Goal: Transaction & Acquisition: Purchase product/service

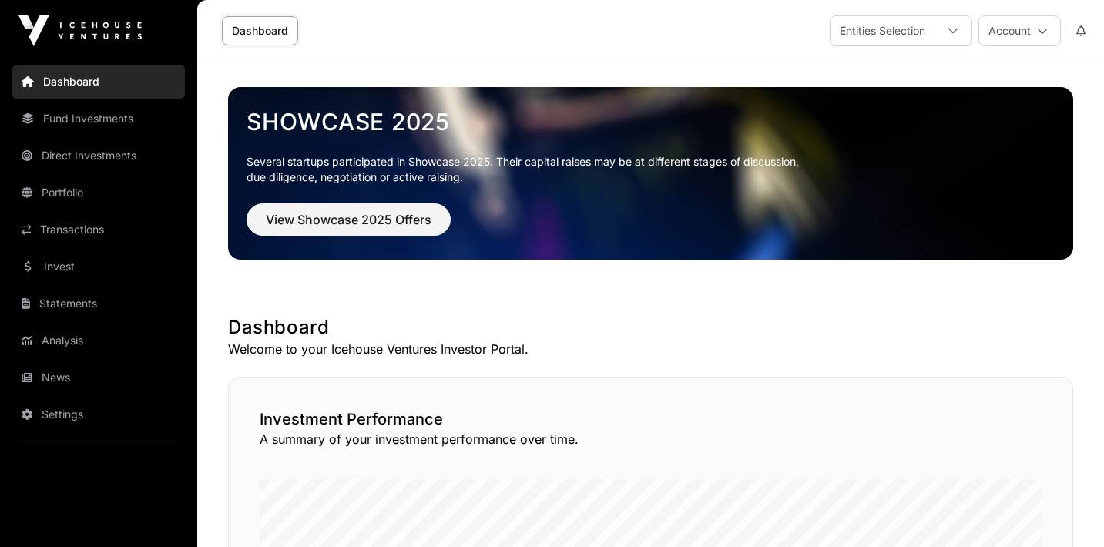
scroll to position [24, 0]
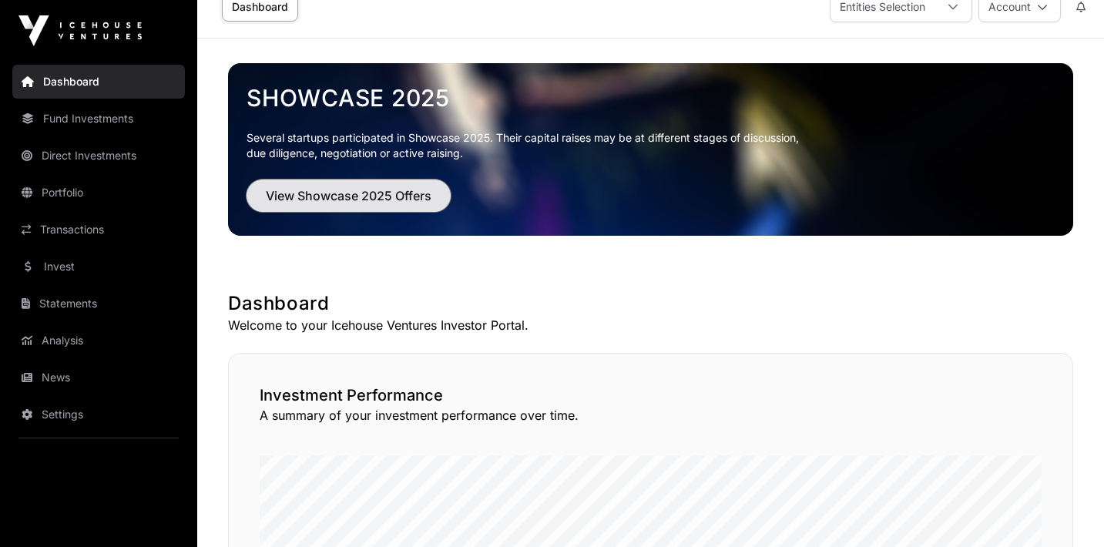
click at [290, 190] on span "View Showcase 2025 Offers" at bounding box center [349, 195] width 166 height 18
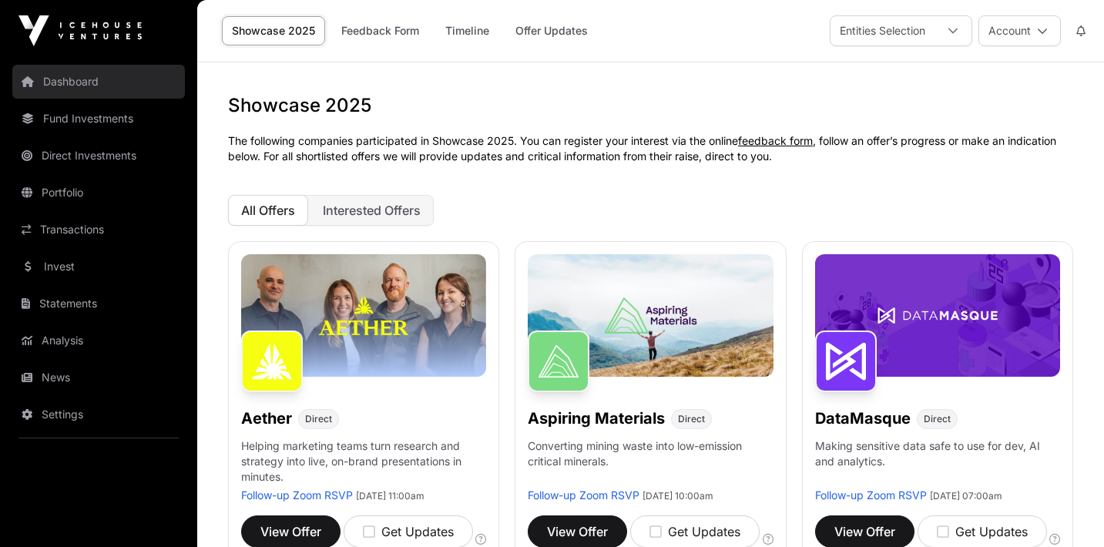
click at [78, 87] on link "Dashboard" at bounding box center [98, 82] width 173 height 34
click at [123, 83] on link "Dashboard" at bounding box center [98, 82] width 173 height 34
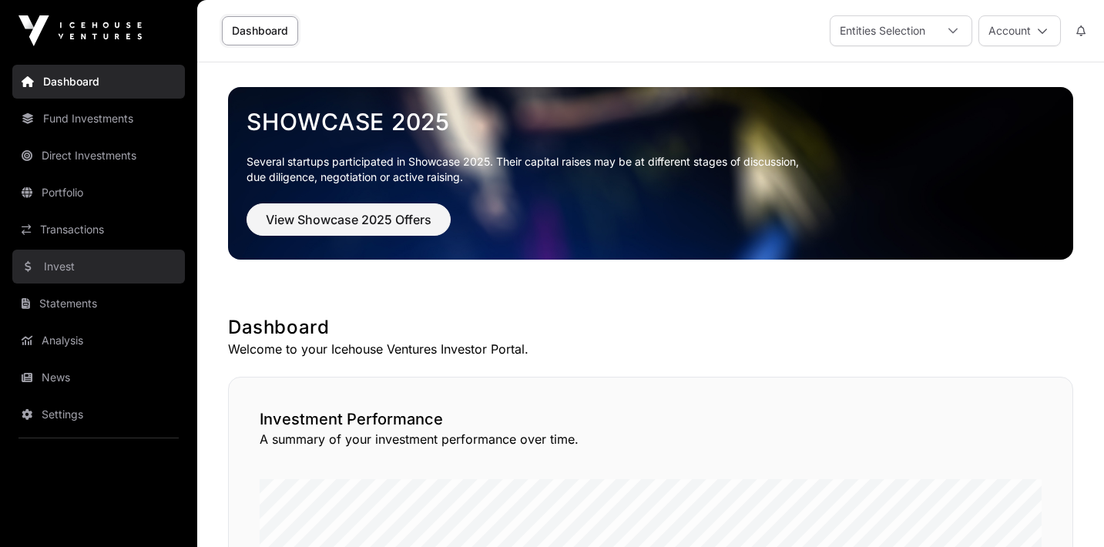
click at [61, 267] on link "Invest" at bounding box center [98, 267] width 173 height 34
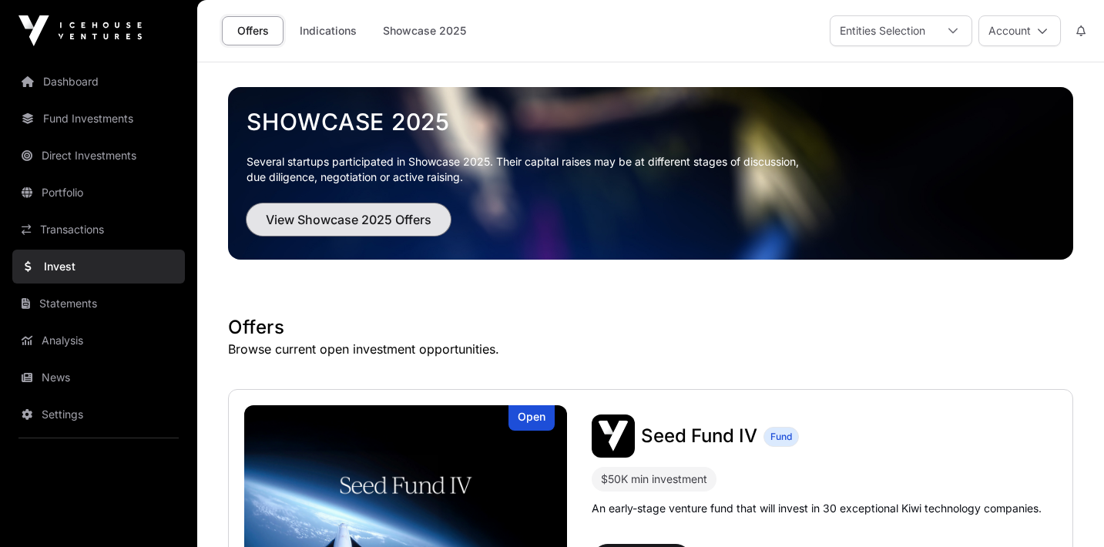
click at [303, 220] on span "View Showcase 2025 Offers" at bounding box center [349, 219] width 166 height 18
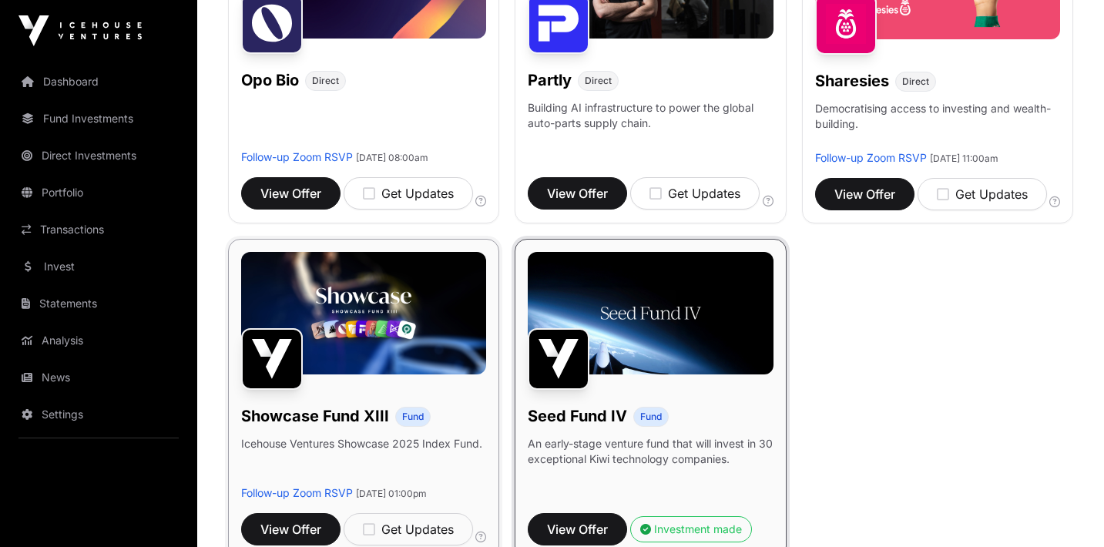
scroll to position [882, 0]
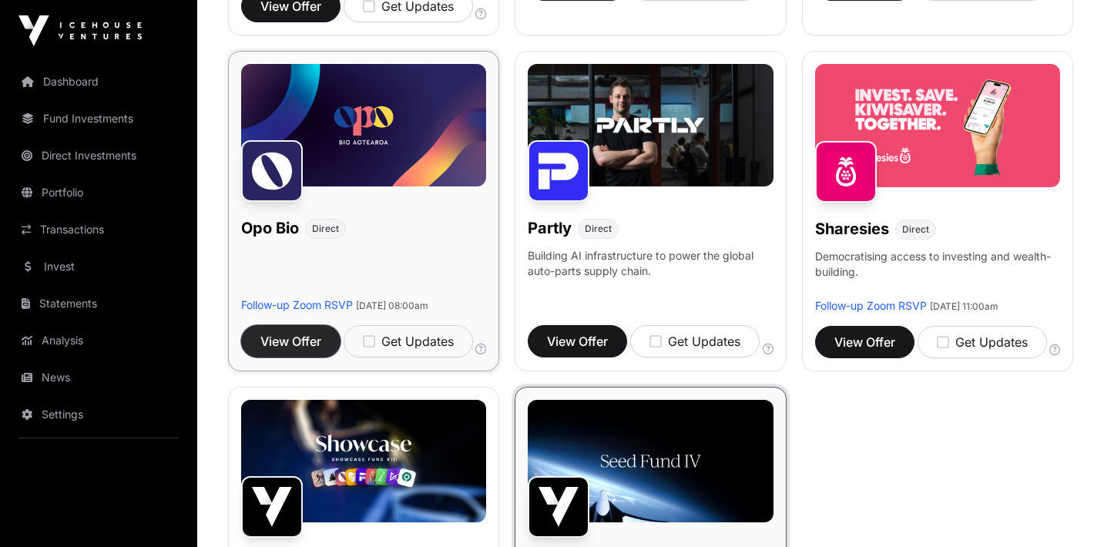
click at [305, 344] on button "View Offer" at bounding box center [290, 341] width 99 height 32
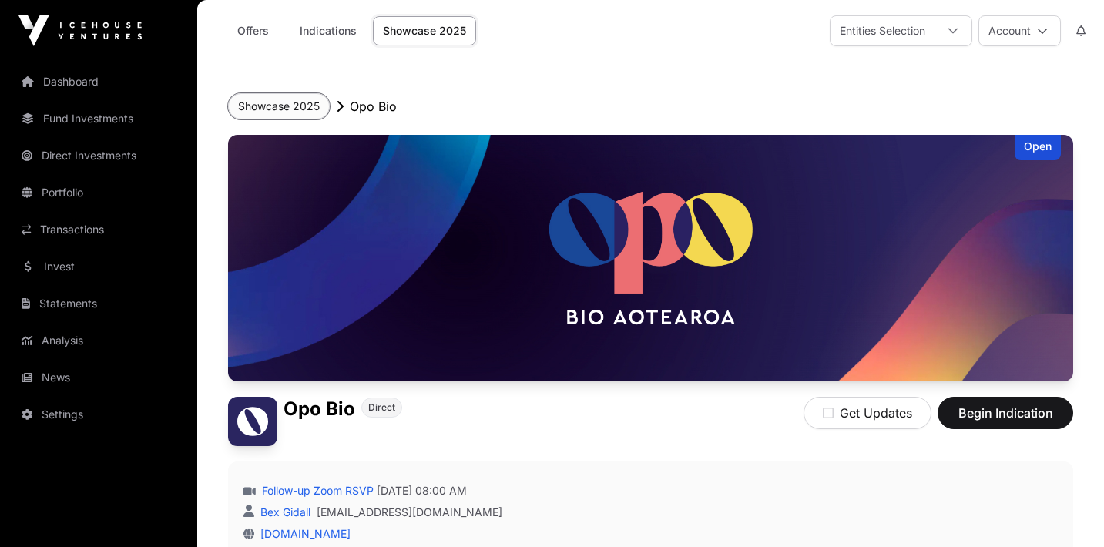
click at [296, 113] on button "Showcase 2025" at bounding box center [279, 106] width 102 height 26
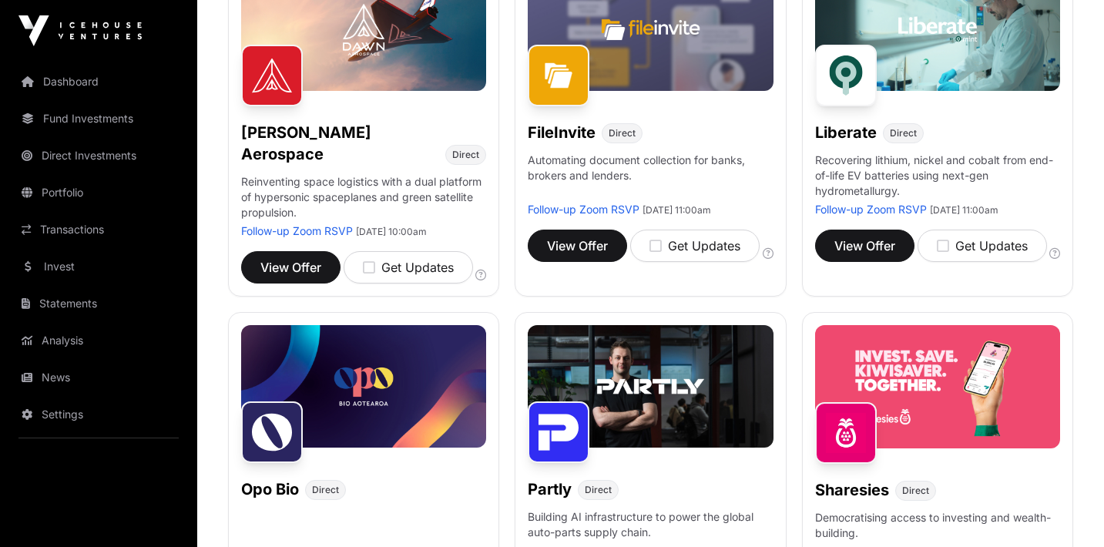
scroll to position [766, 0]
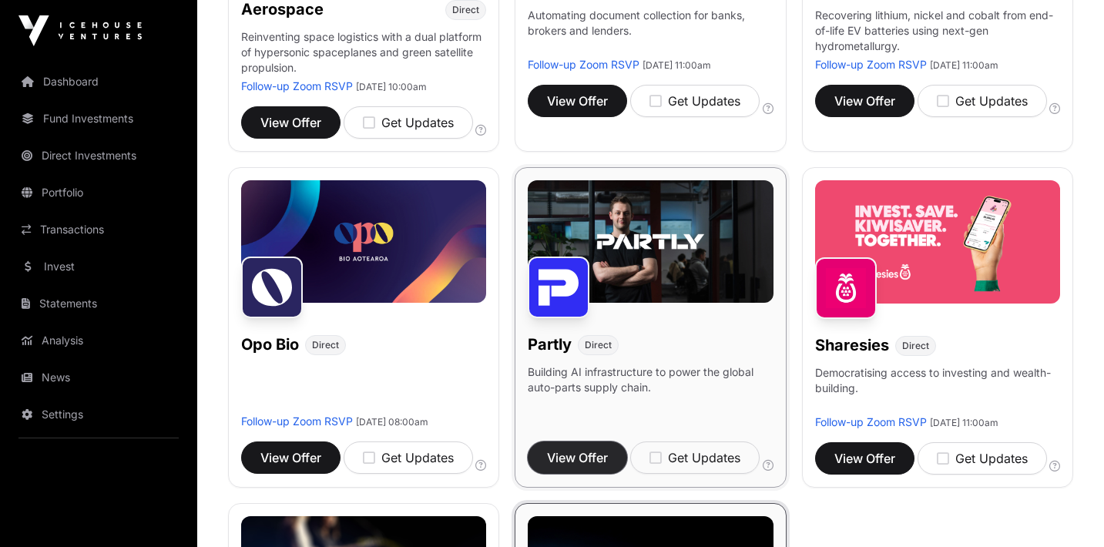
click at [575, 448] on span "View Offer" at bounding box center [577, 457] width 61 height 18
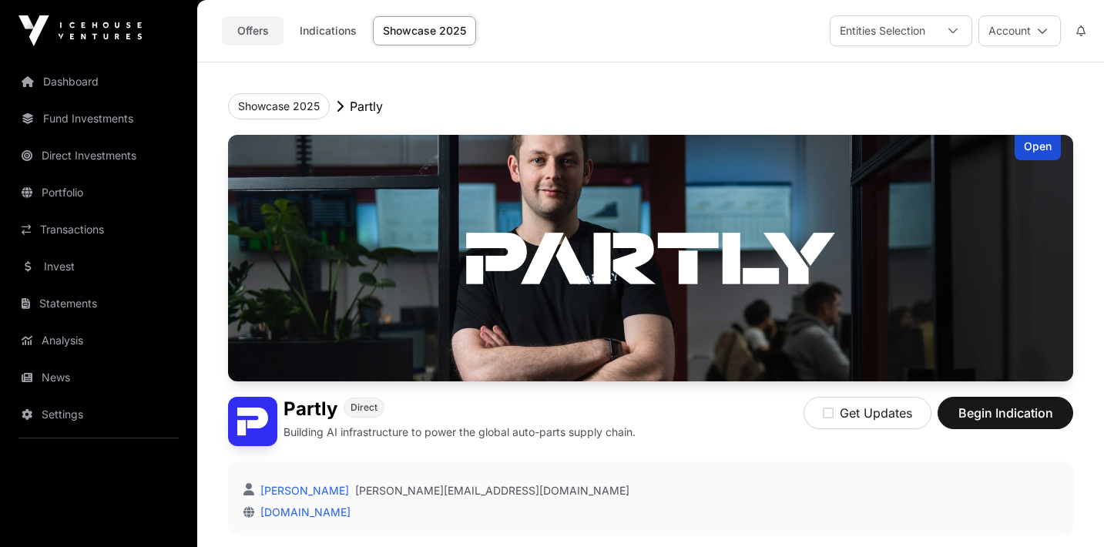
click at [256, 32] on link "Offers" at bounding box center [253, 30] width 62 height 29
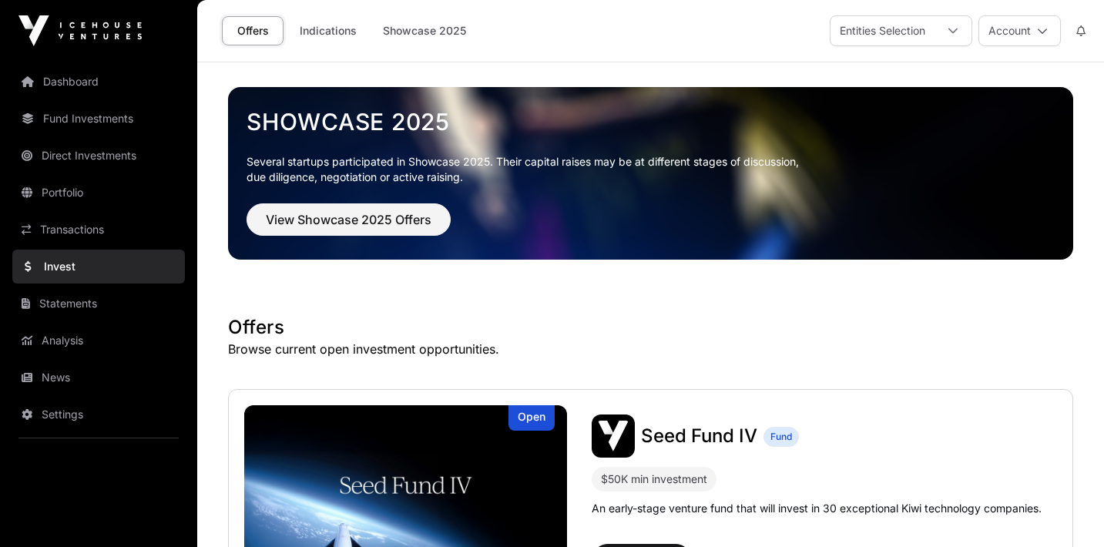
scroll to position [5, 0]
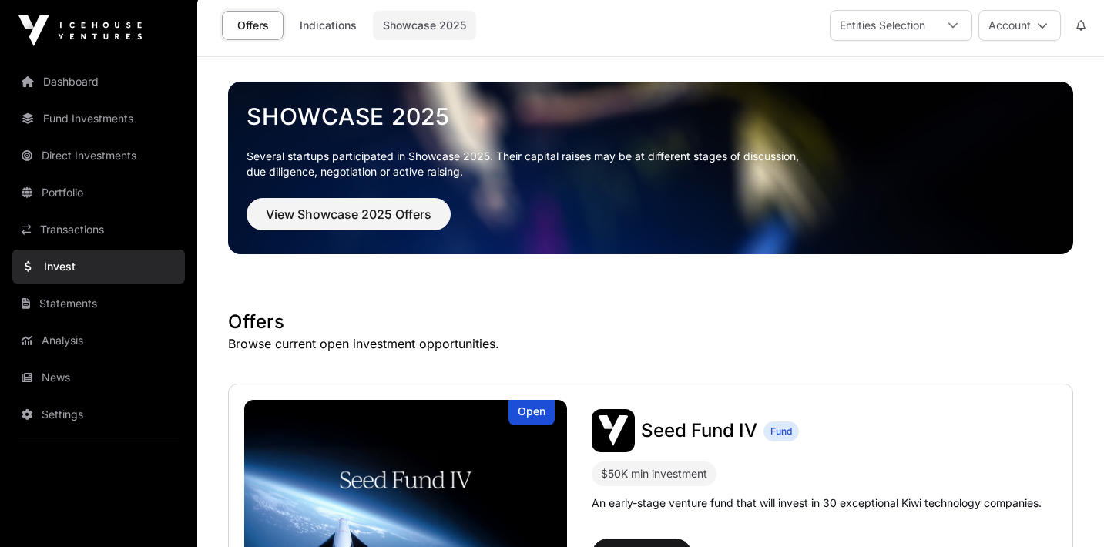
click at [451, 25] on link "Showcase 2025" at bounding box center [424, 25] width 103 height 29
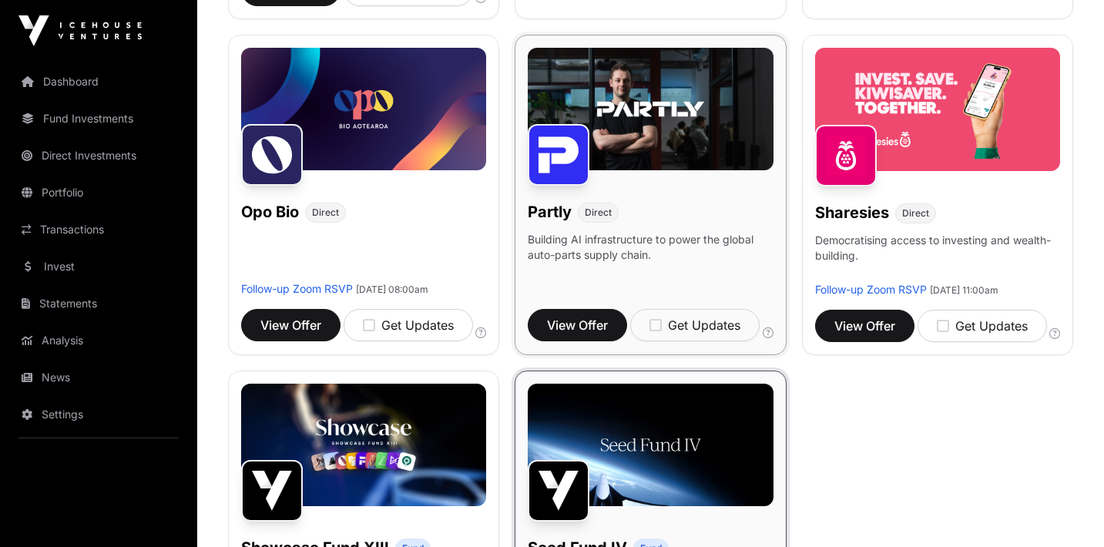
scroll to position [914, 0]
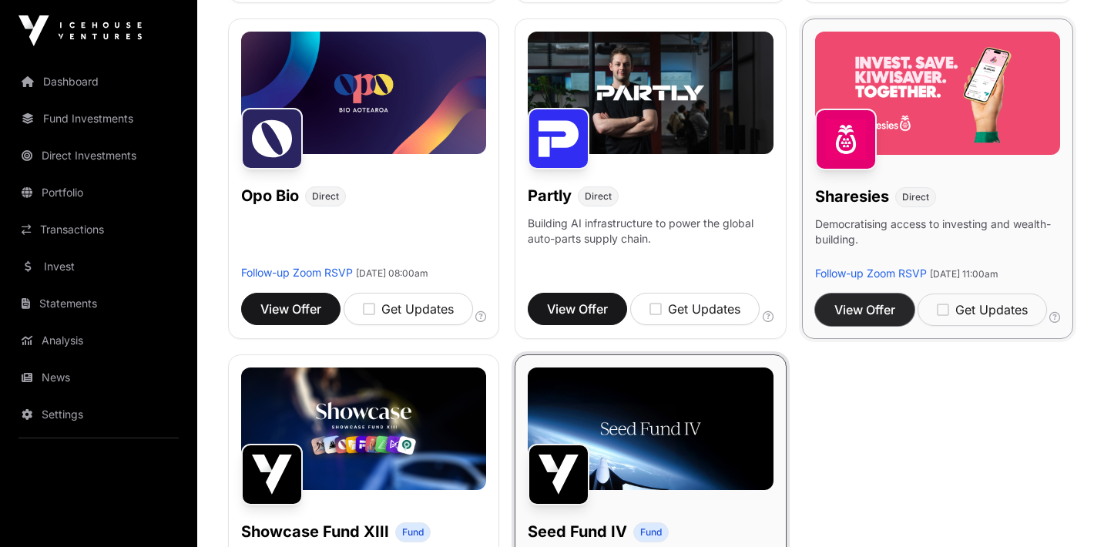
click at [834, 319] on span "View Offer" at bounding box center [864, 309] width 61 height 18
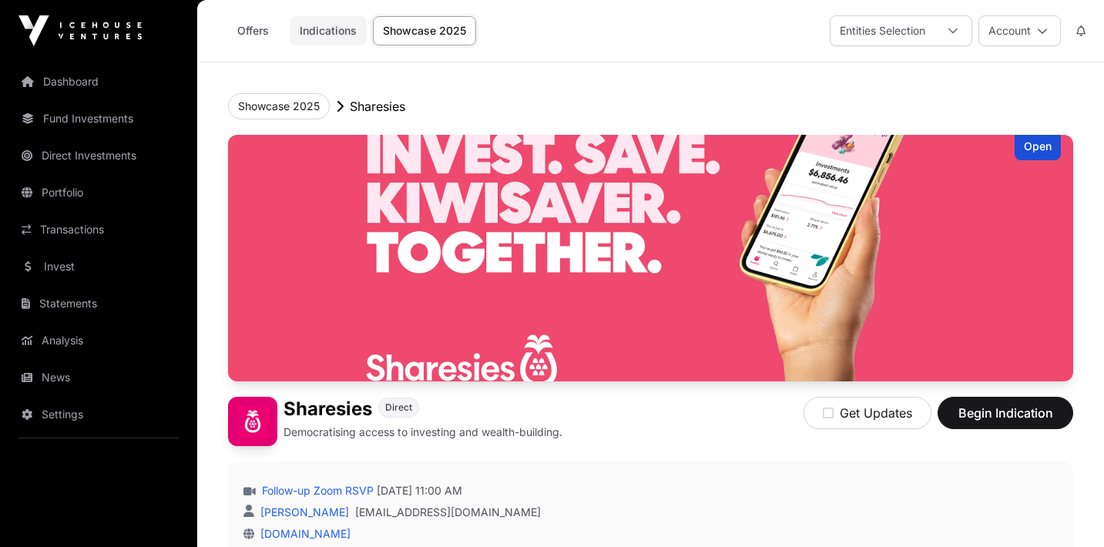
click at [330, 40] on link "Indications" at bounding box center [328, 30] width 77 height 29
click at [256, 33] on link "Offers" at bounding box center [253, 30] width 62 height 29
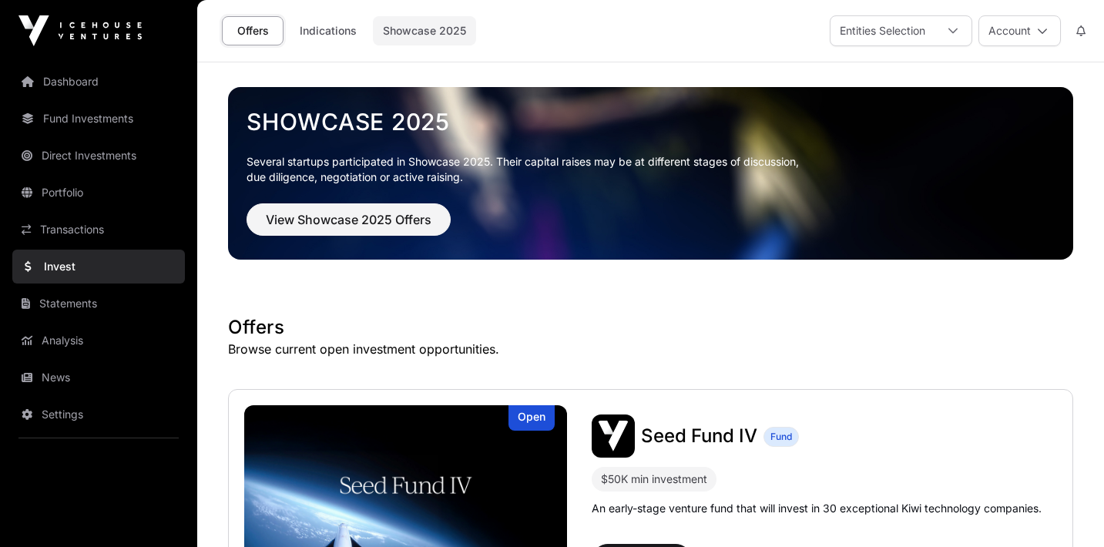
click at [391, 32] on link "Showcase 2025" at bounding box center [424, 30] width 103 height 29
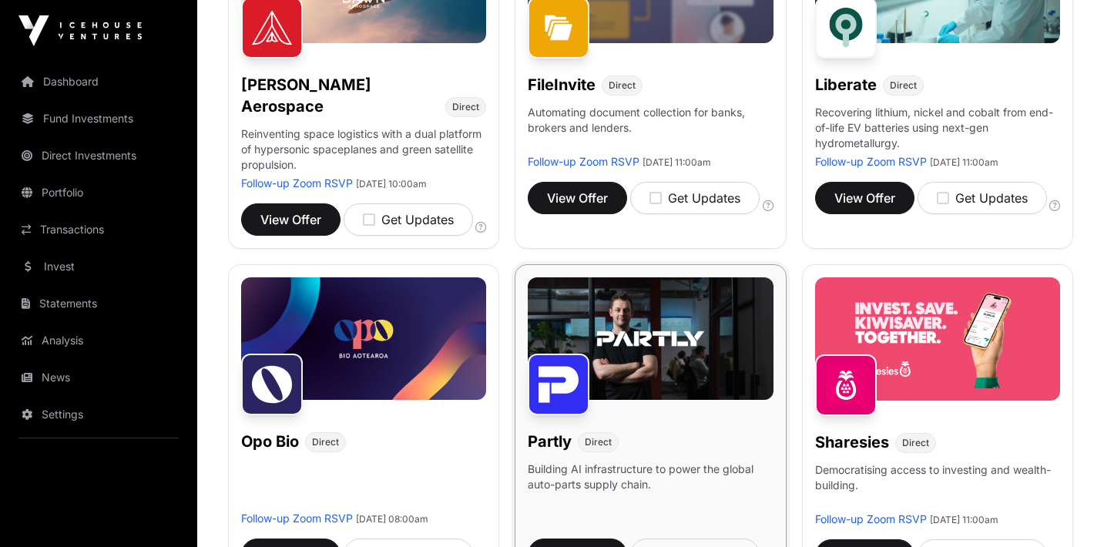
scroll to position [508, 0]
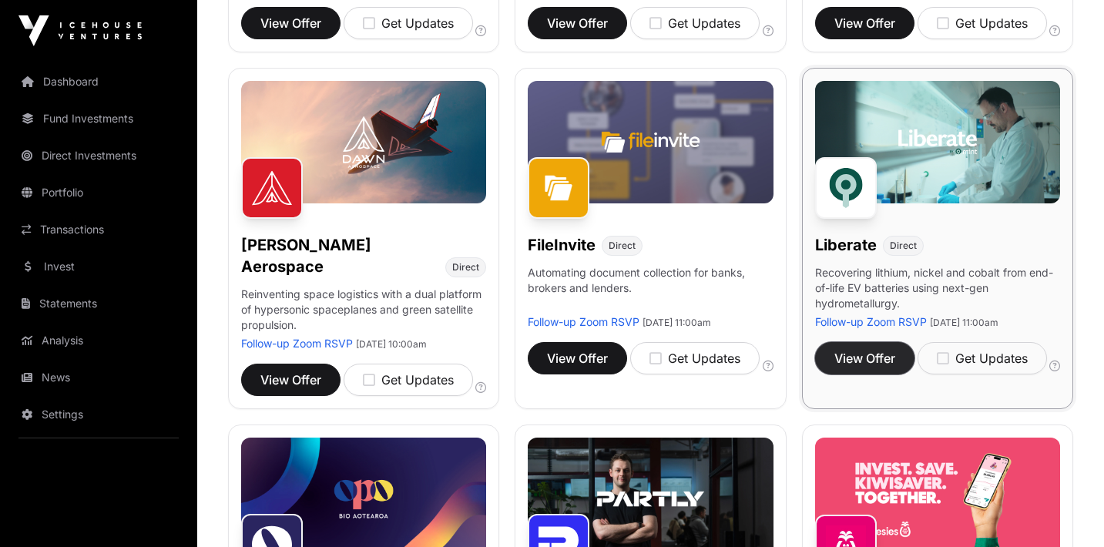
click at [835, 367] on span "View Offer" at bounding box center [864, 358] width 61 height 18
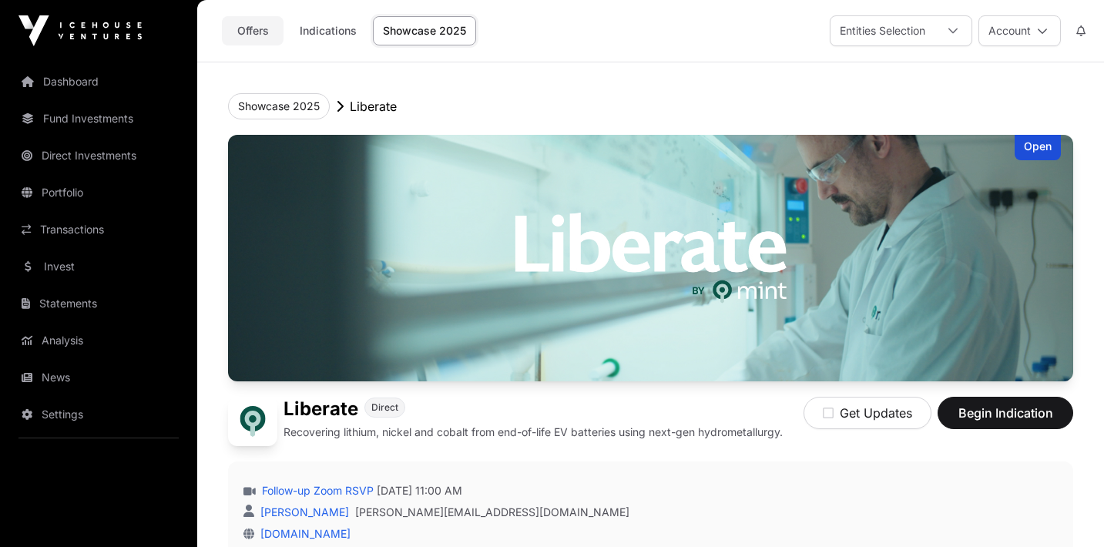
click at [266, 31] on link "Offers" at bounding box center [253, 30] width 62 height 29
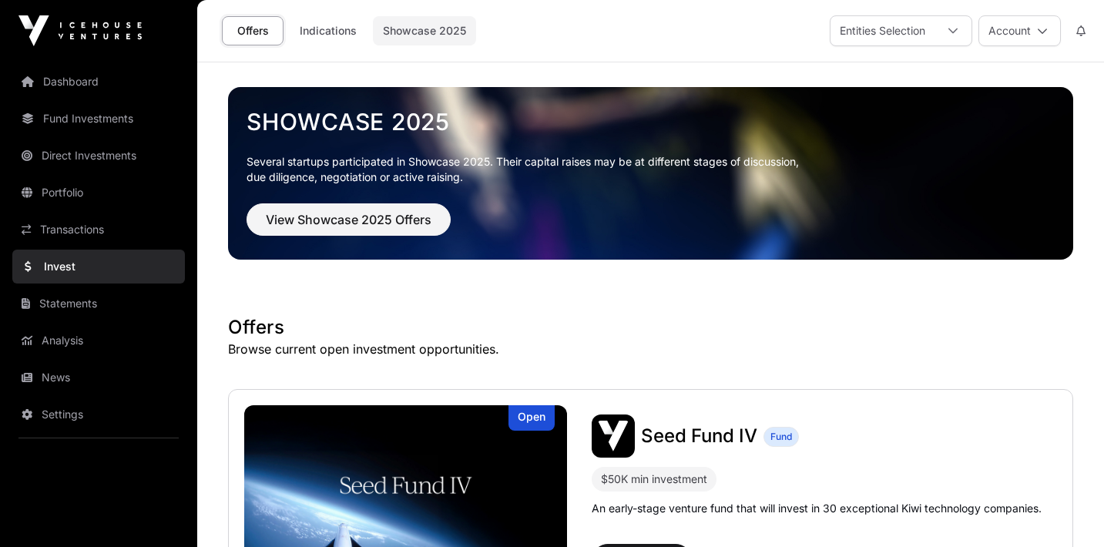
click at [394, 28] on link "Showcase 2025" at bounding box center [424, 30] width 103 height 29
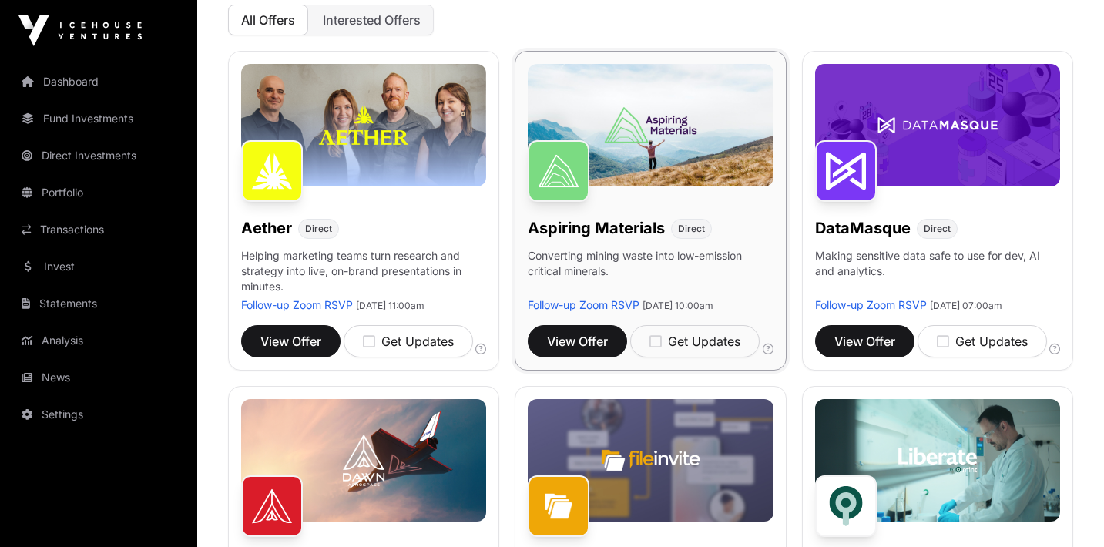
scroll to position [420, 0]
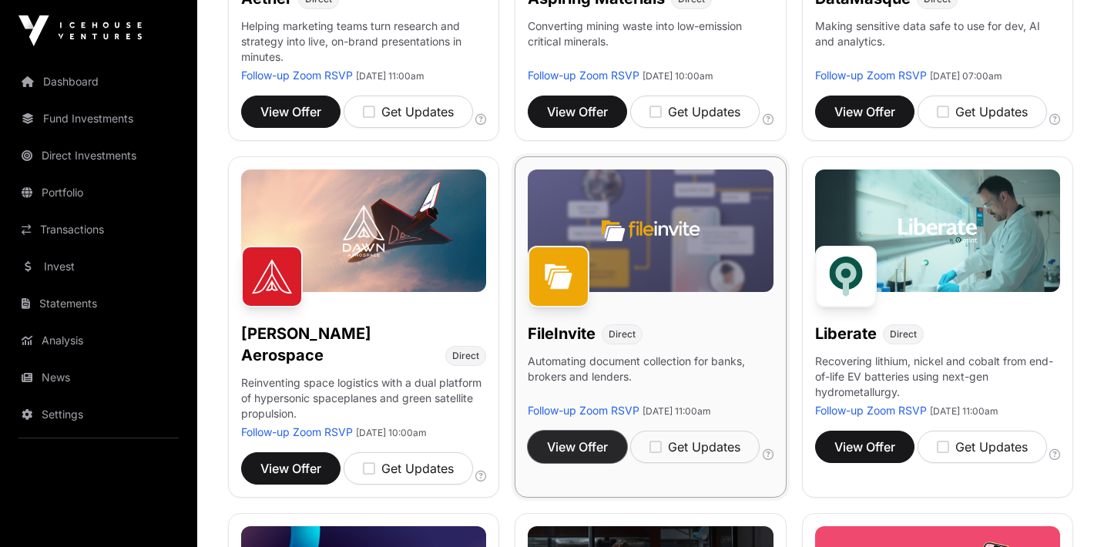
click at [563, 456] on span "View Offer" at bounding box center [577, 446] width 61 height 18
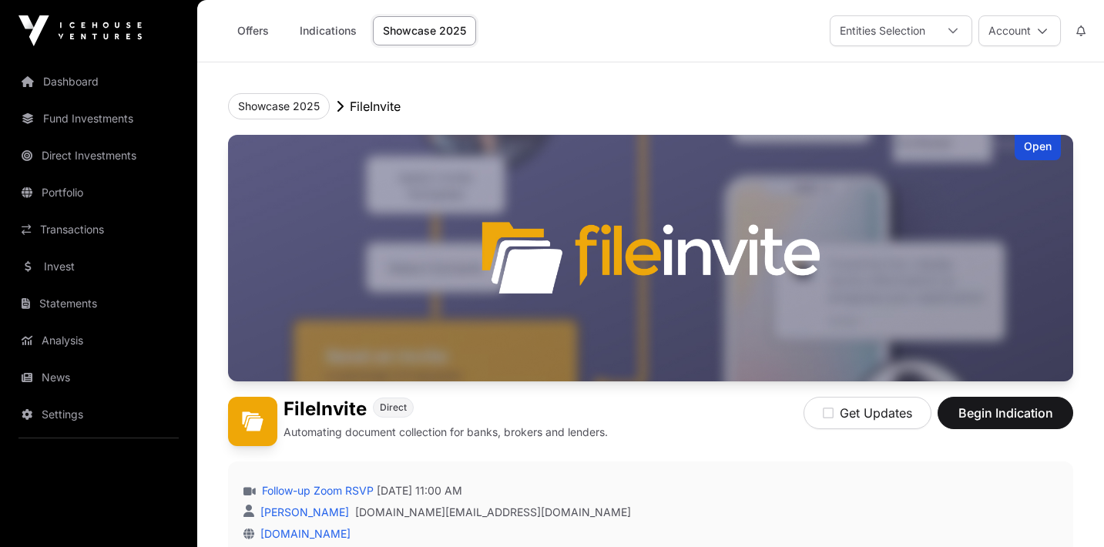
click at [389, 32] on link "Showcase 2025" at bounding box center [424, 30] width 103 height 29
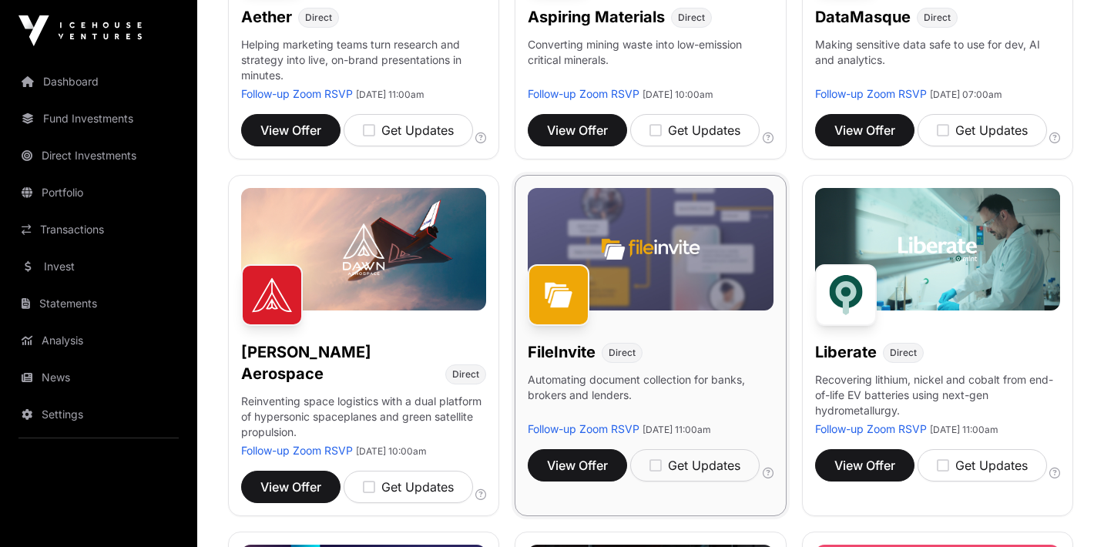
scroll to position [610, 0]
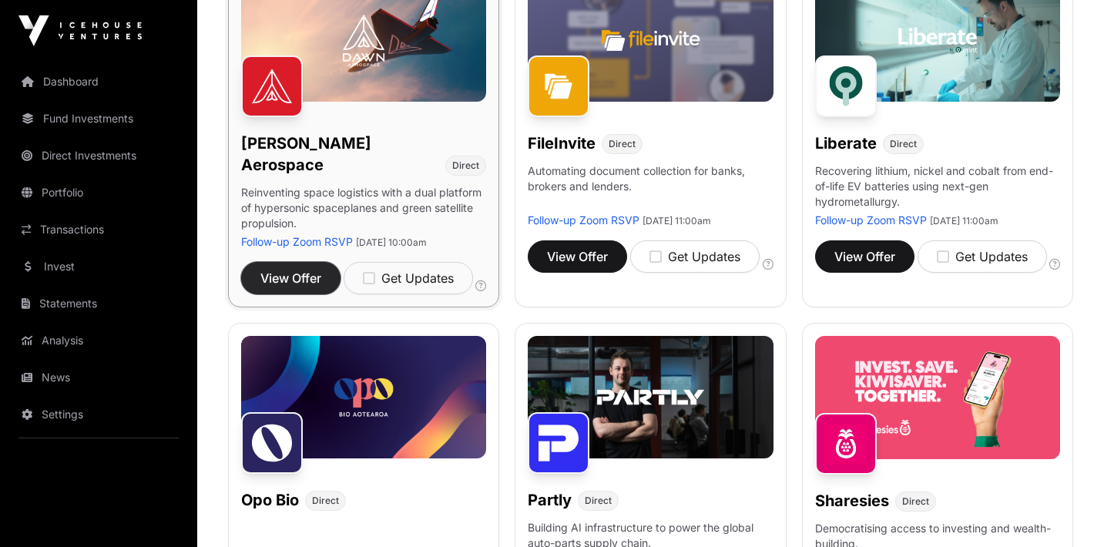
click at [281, 262] on button "View Offer" at bounding box center [290, 278] width 99 height 32
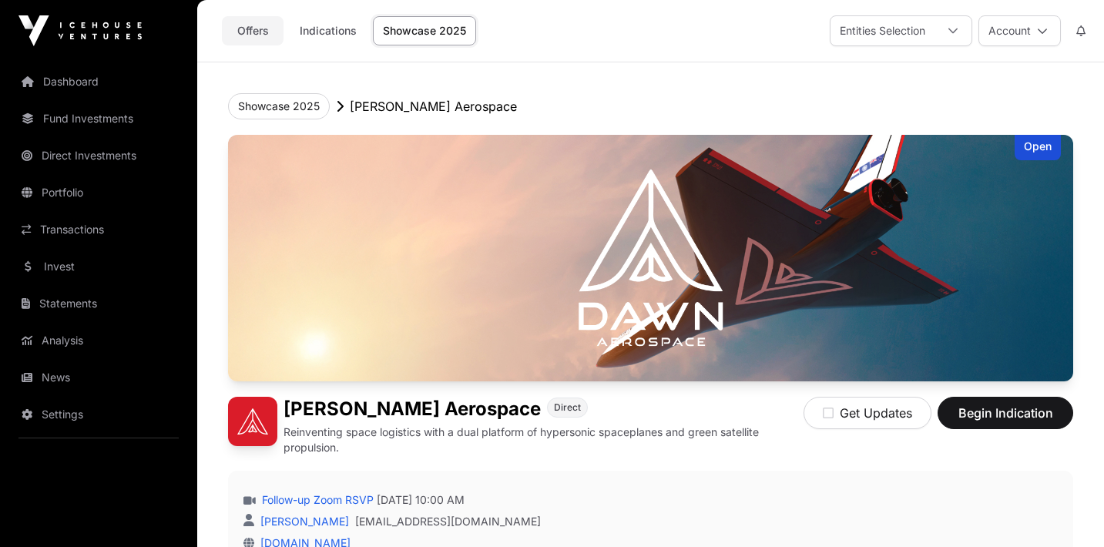
click at [262, 39] on link "Offers" at bounding box center [253, 30] width 62 height 29
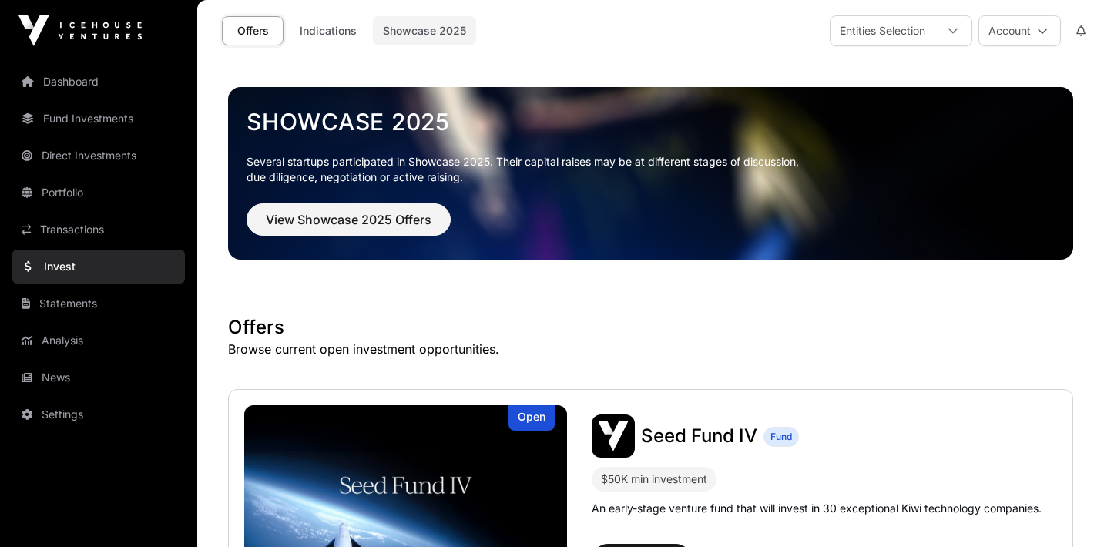
click at [400, 21] on link "Showcase 2025" at bounding box center [424, 30] width 103 height 29
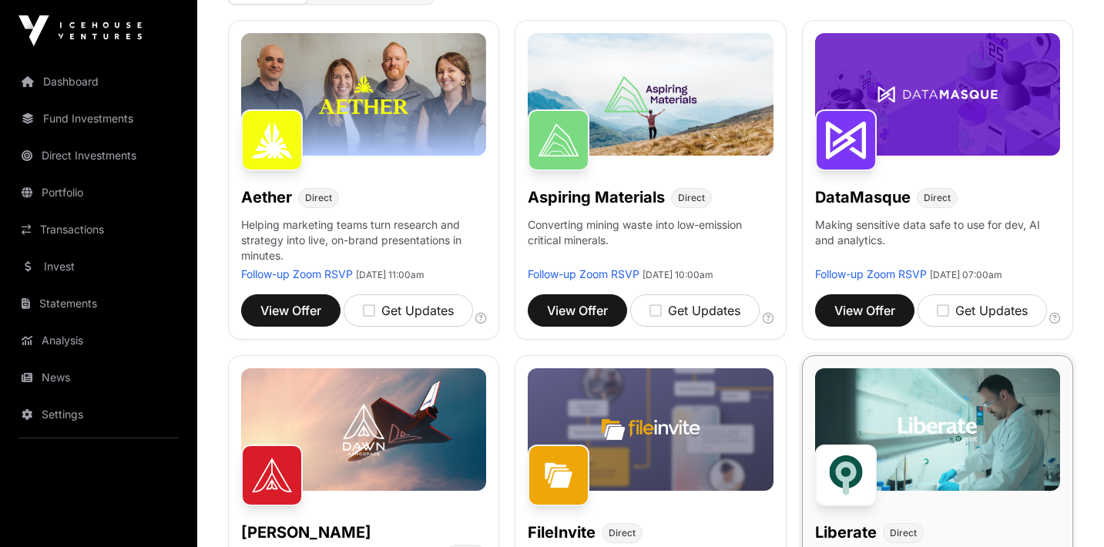
scroll to position [203, 0]
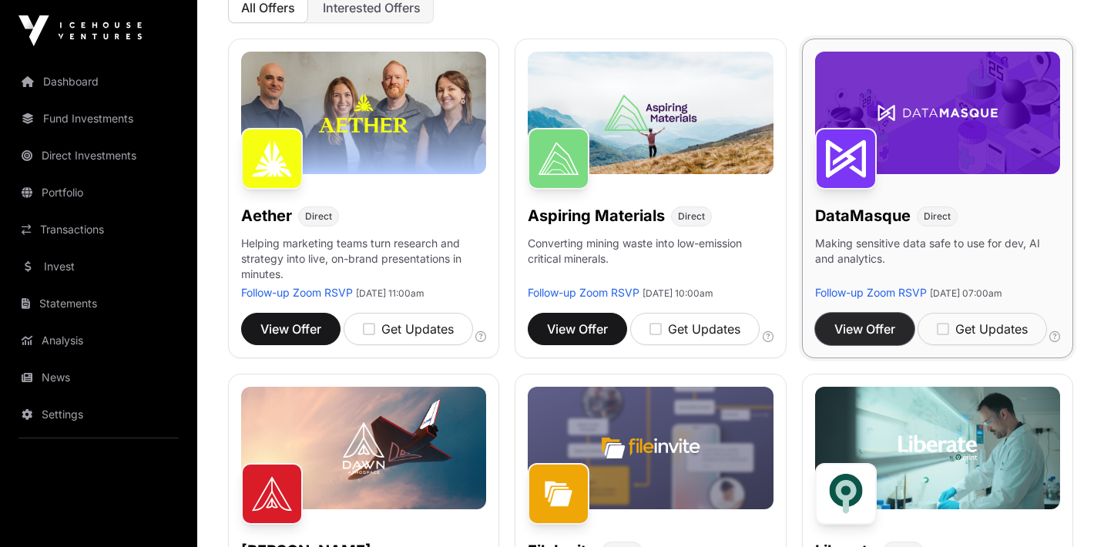
click at [843, 336] on span "View Offer" at bounding box center [864, 329] width 61 height 18
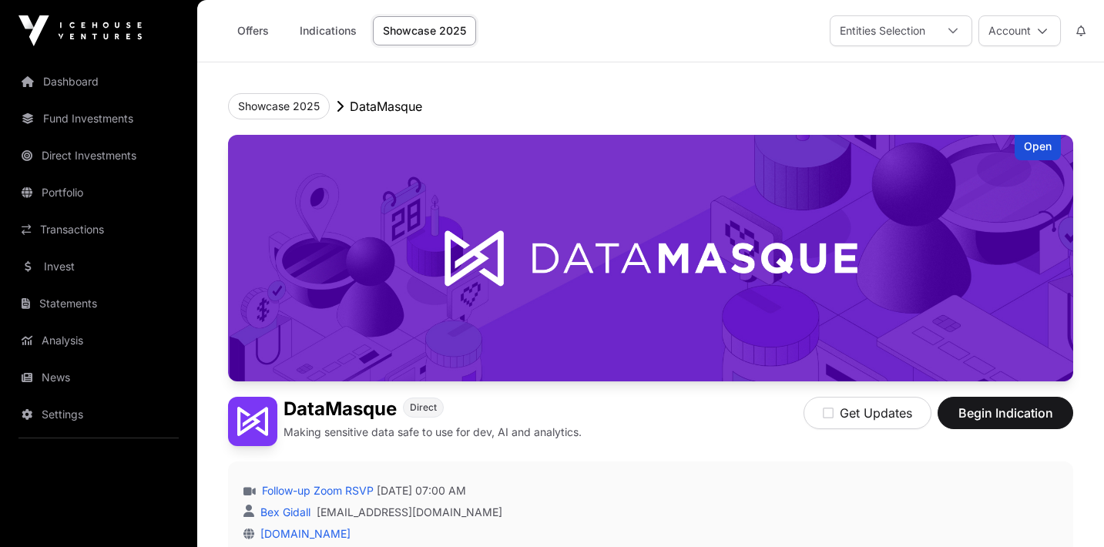
click at [384, 42] on link "Showcase 2025" at bounding box center [424, 30] width 103 height 29
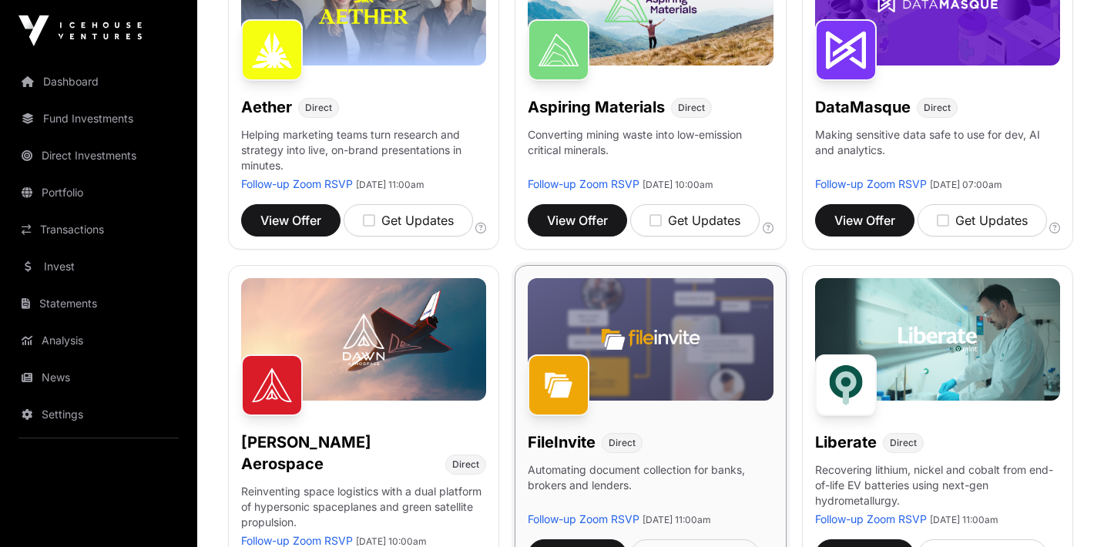
scroll to position [265, 0]
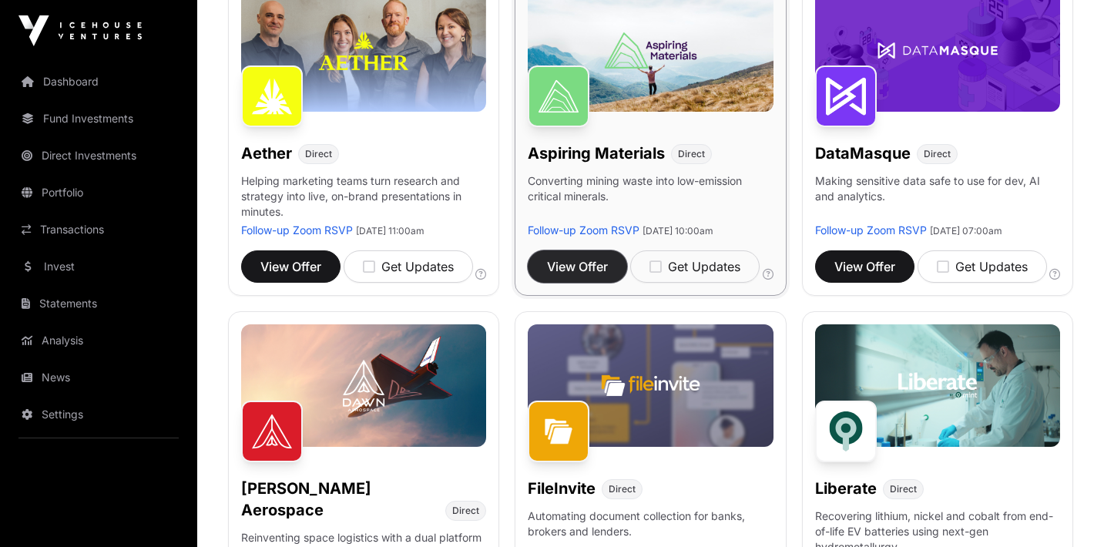
click at [596, 276] on span "View Offer" at bounding box center [577, 266] width 61 height 18
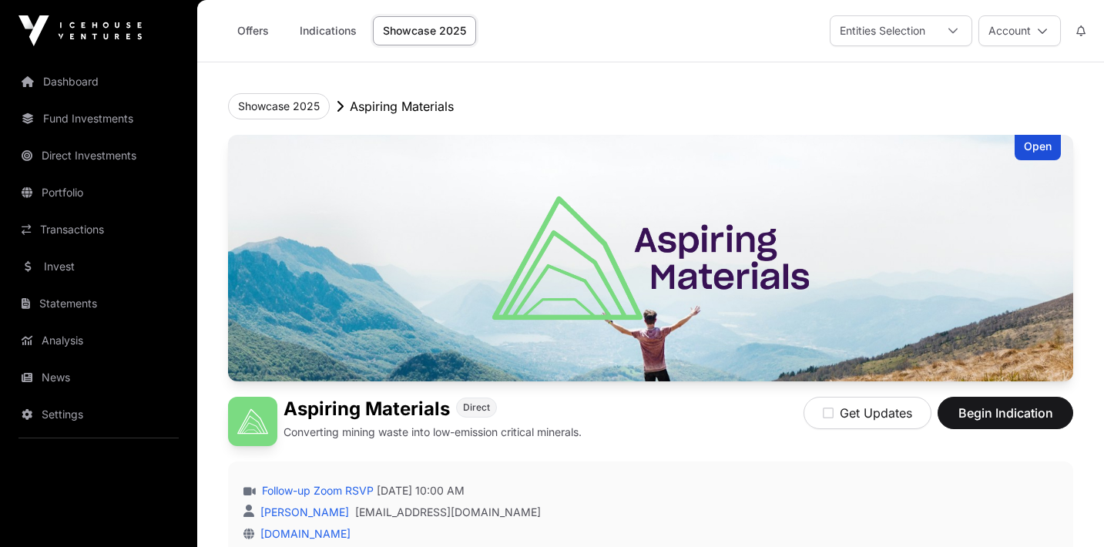
click at [411, 39] on link "Showcase 2025" at bounding box center [424, 30] width 103 height 29
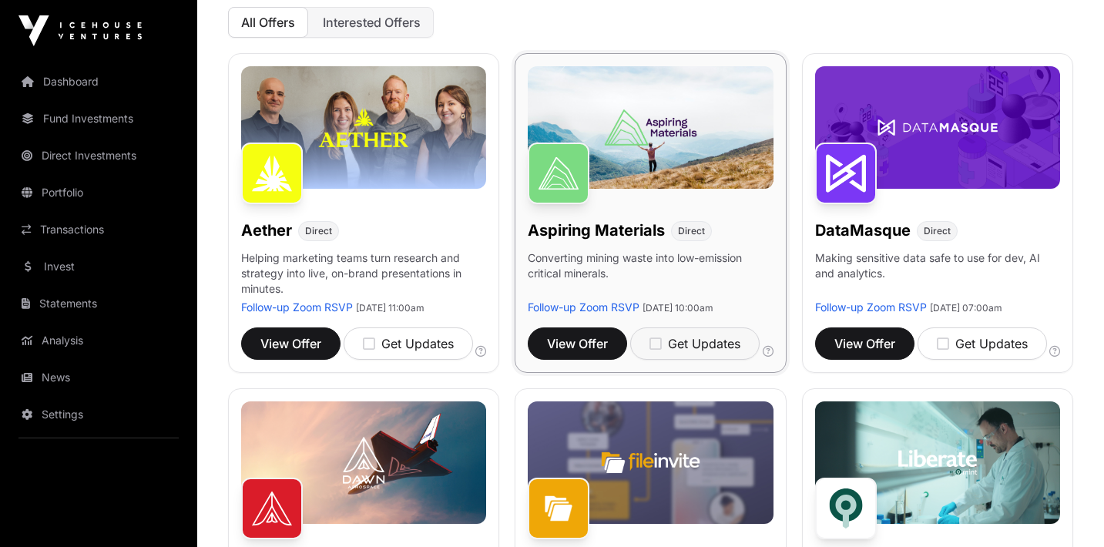
scroll to position [250, 0]
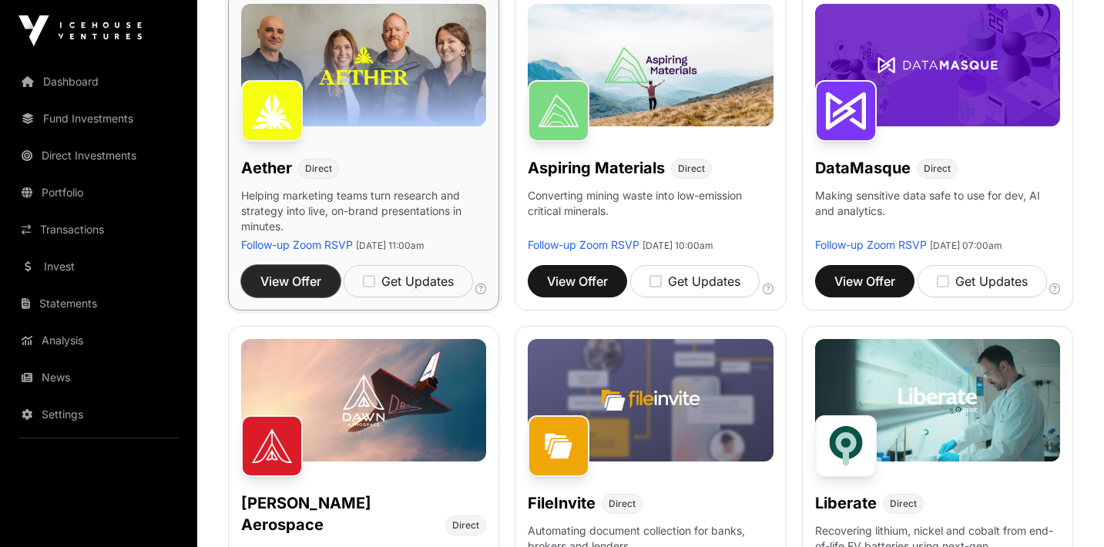
click at [317, 272] on span "View Offer" at bounding box center [290, 281] width 61 height 18
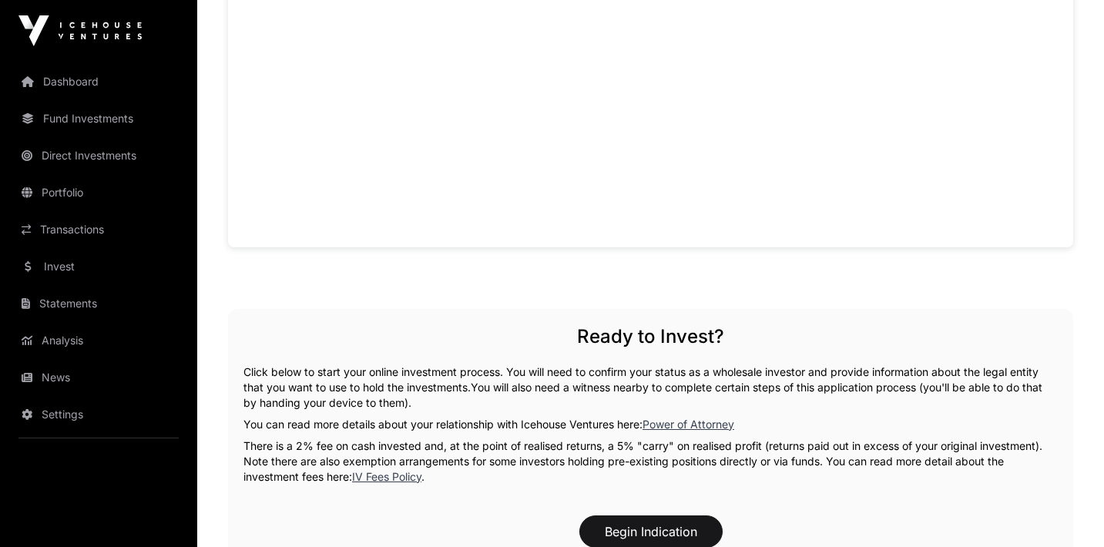
scroll to position [1444, 0]
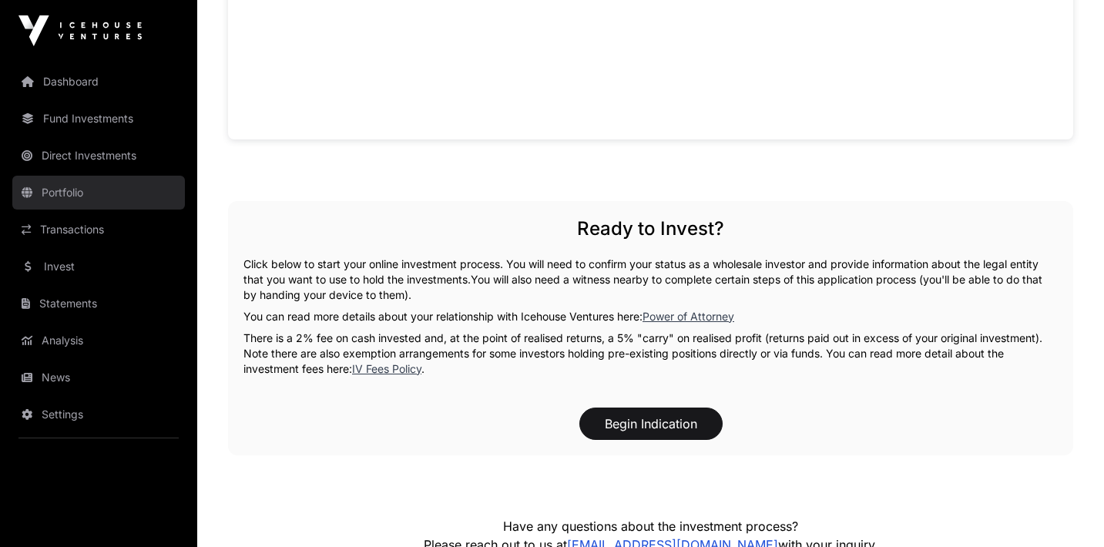
click at [82, 199] on link "Portfolio" at bounding box center [98, 193] width 173 height 34
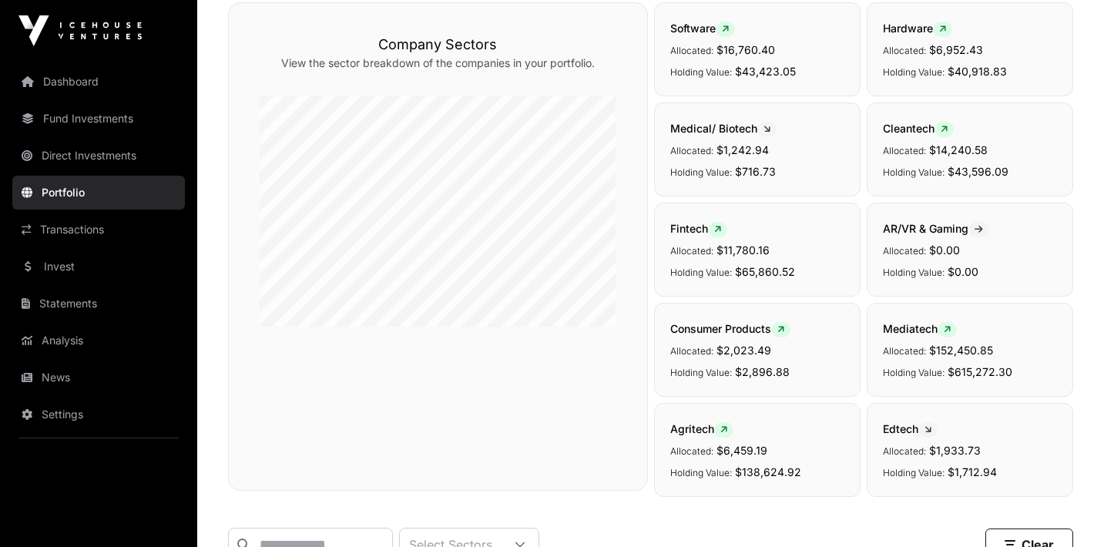
scroll to position [32, 0]
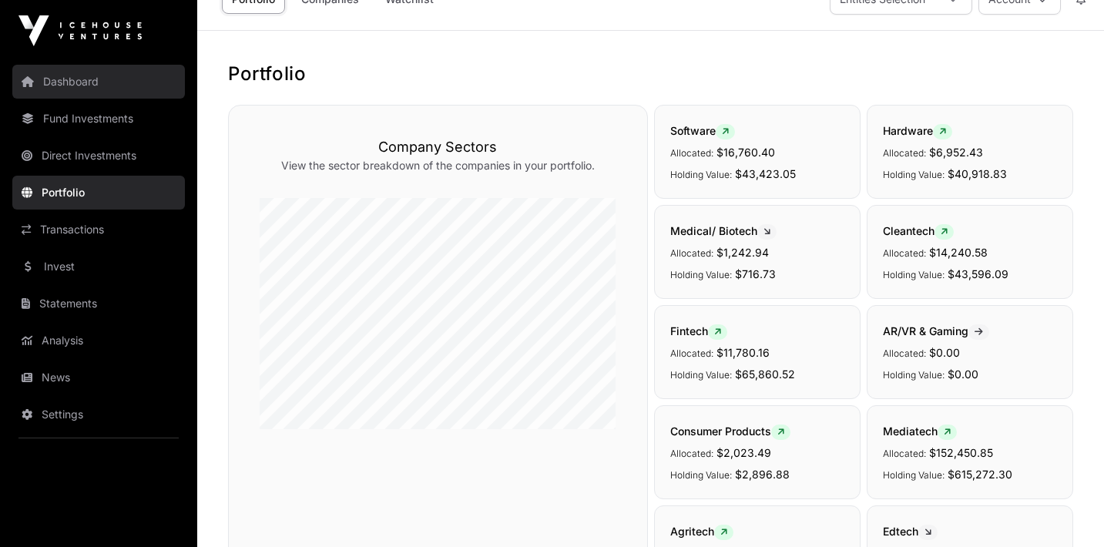
click at [93, 94] on link "Dashboard" at bounding box center [98, 82] width 173 height 34
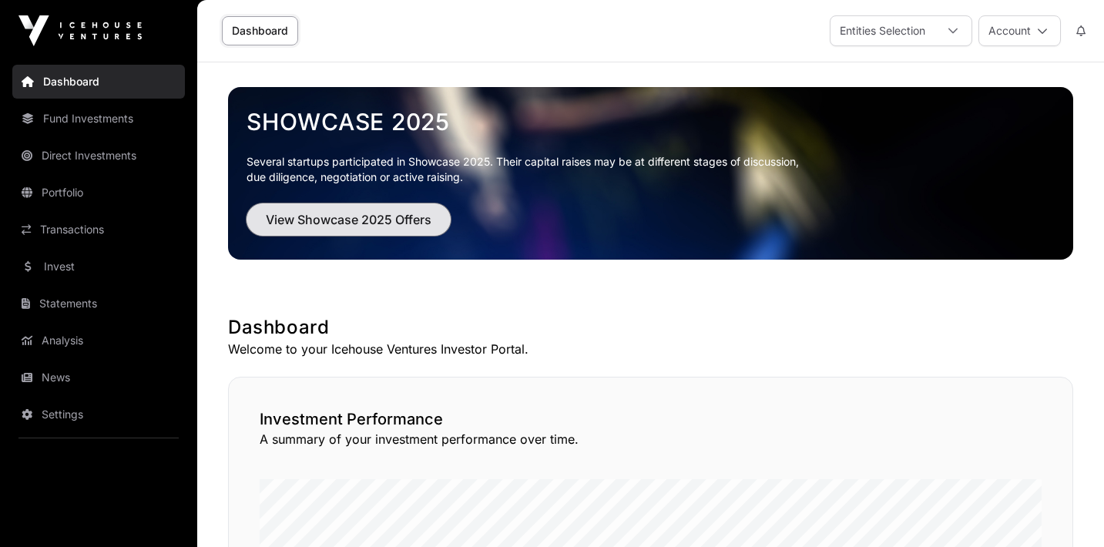
click at [310, 217] on span "View Showcase 2025 Offers" at bounding box center [349, 219] width 166 height 18
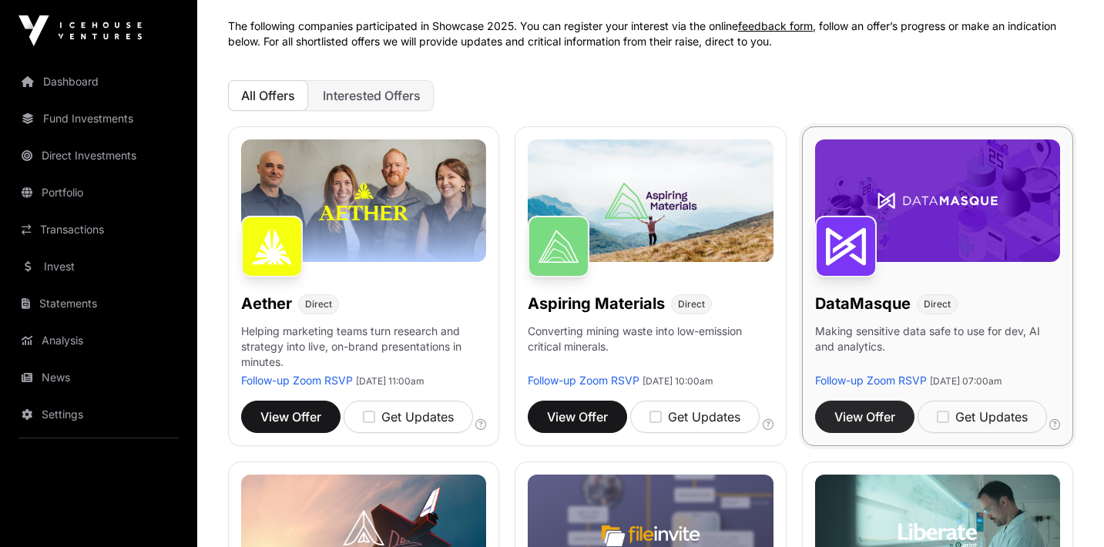
scroll to position [137, 0]
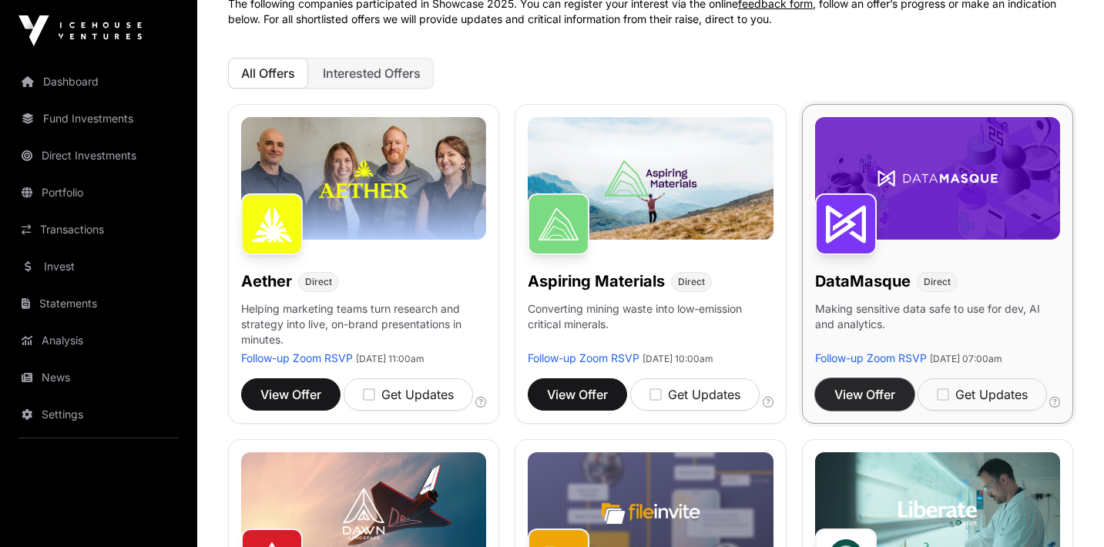
click at [853, 402] on span "View Offer" at bounding box center [864, 394] width 61 height 18
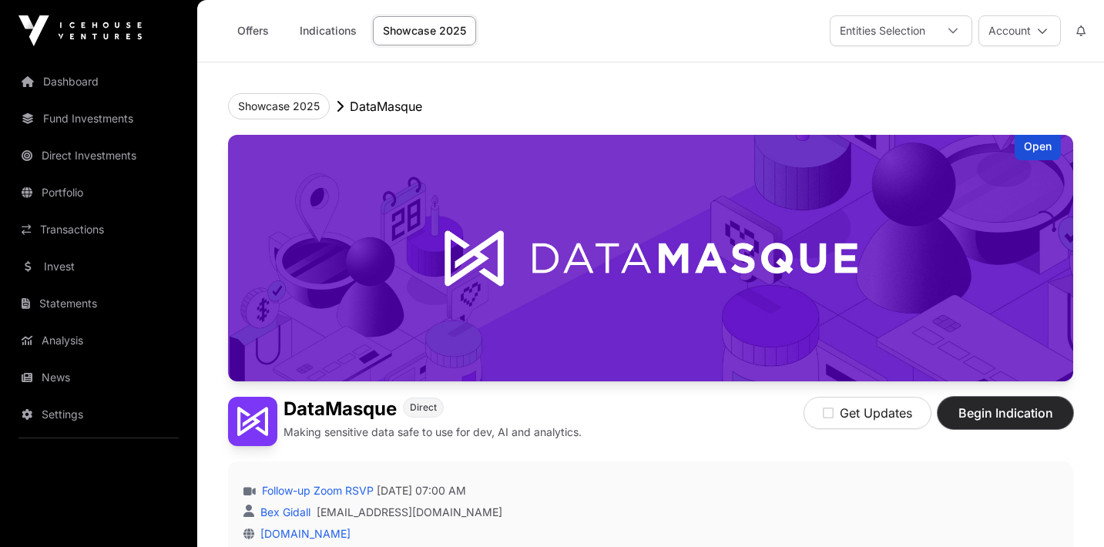
click at [964, 412] on span "Begin Indication" at bounding box center [1005, 413] width 97 height 18
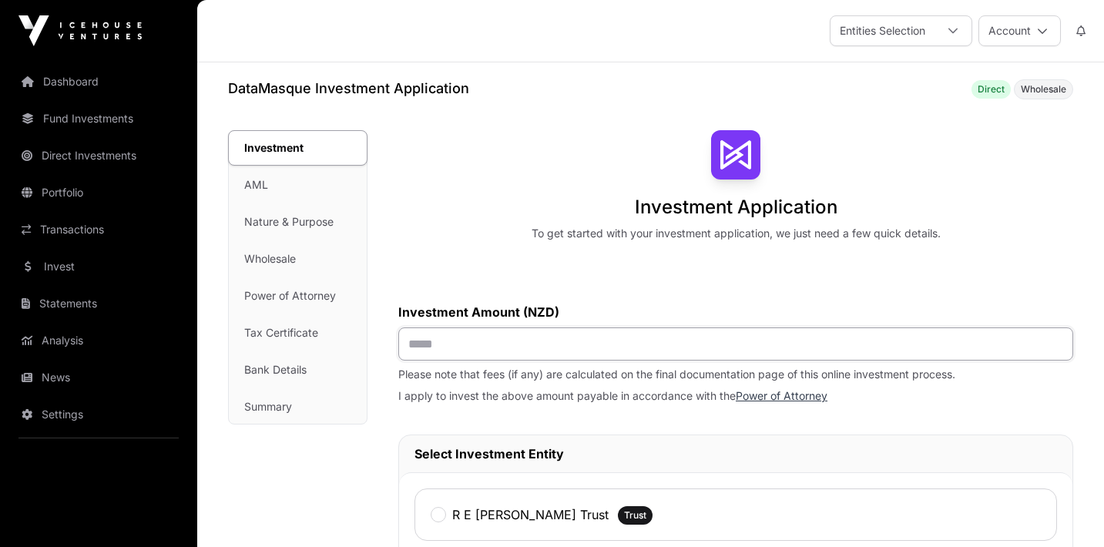
click at [461, 342] on input "text" at bounding box center [735, 343] width 675 height 33
type input "******"
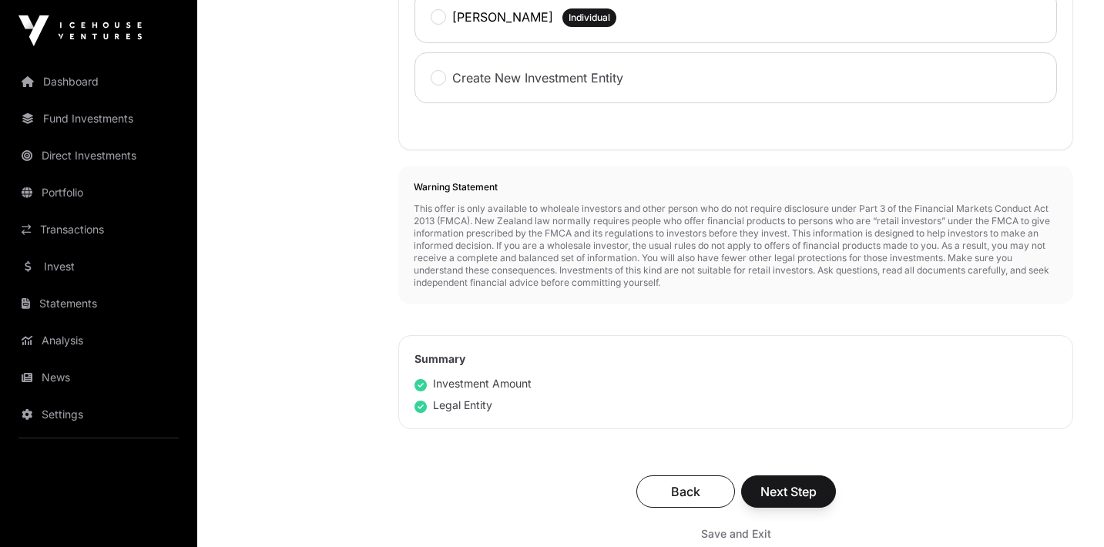
scroll to position [631, 0]
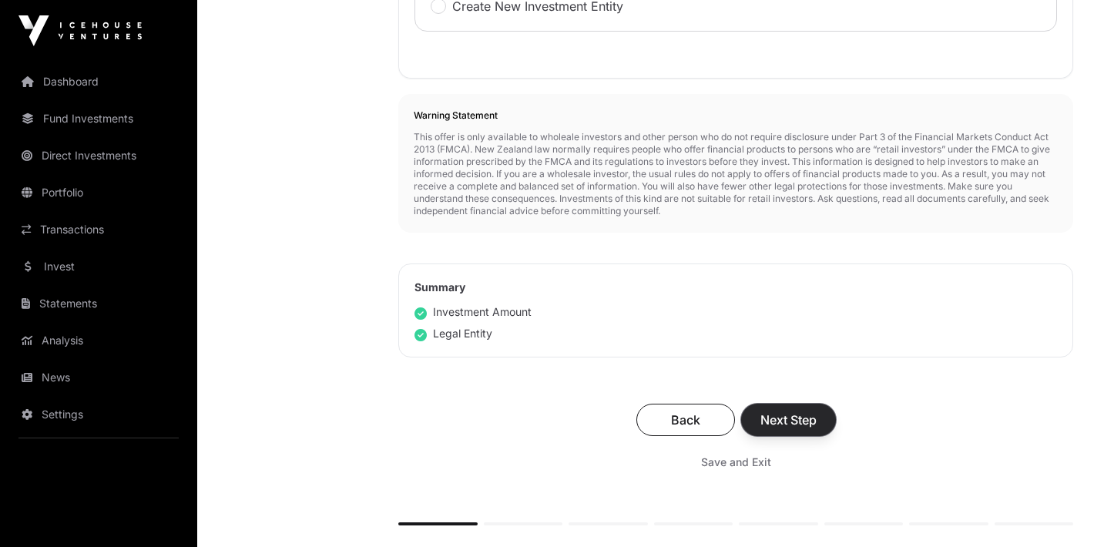
click at [773, 419] on span "Next Step" at bounding box center [788, 420] width 56 height 18
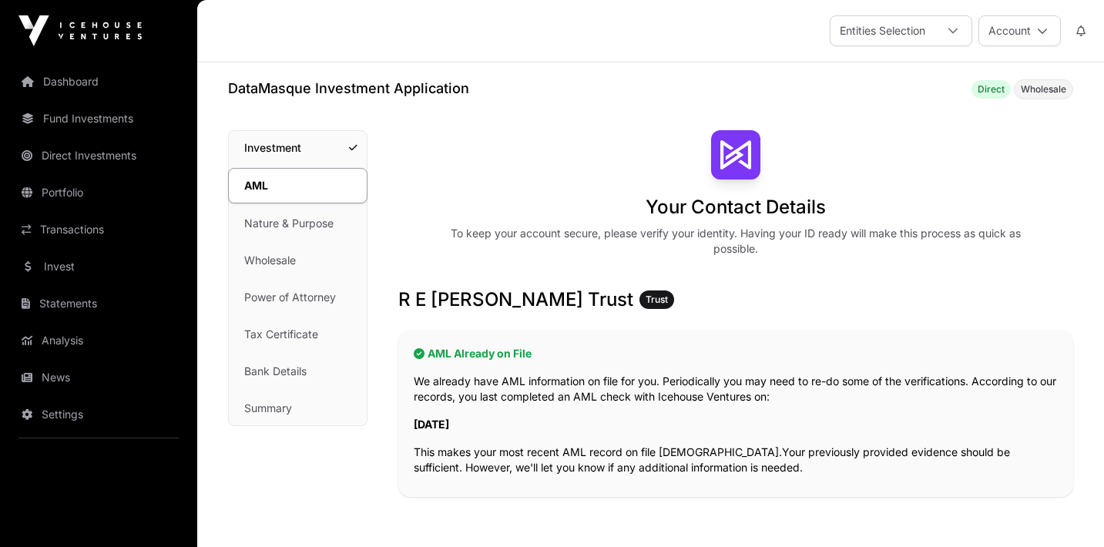
scroll to position [340, 0]
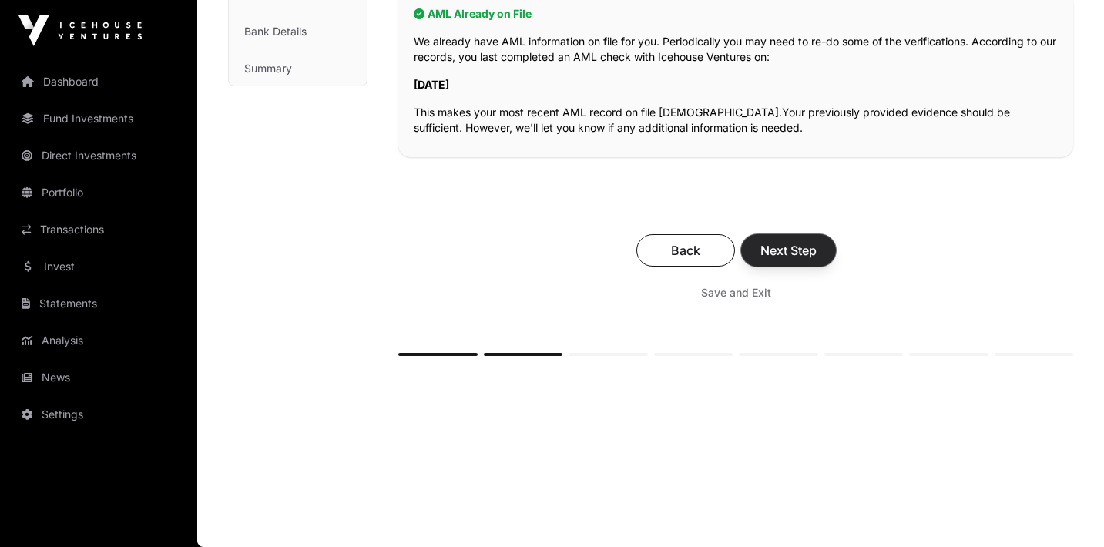
click at [774, 254] on span "Next Step" at bounding box center [788, 250] width 56 height 18
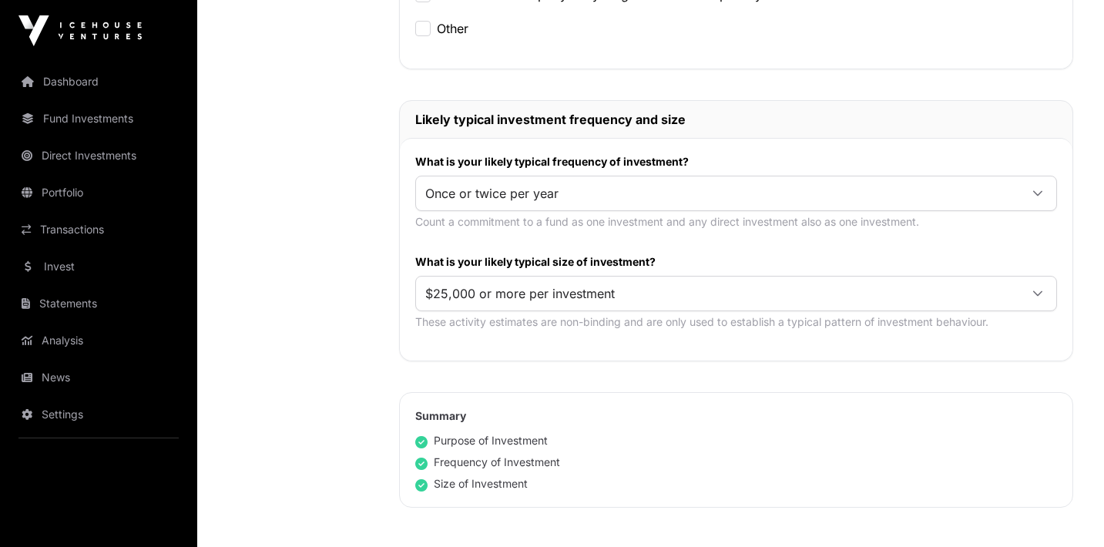
scroll to position [1078, 0]
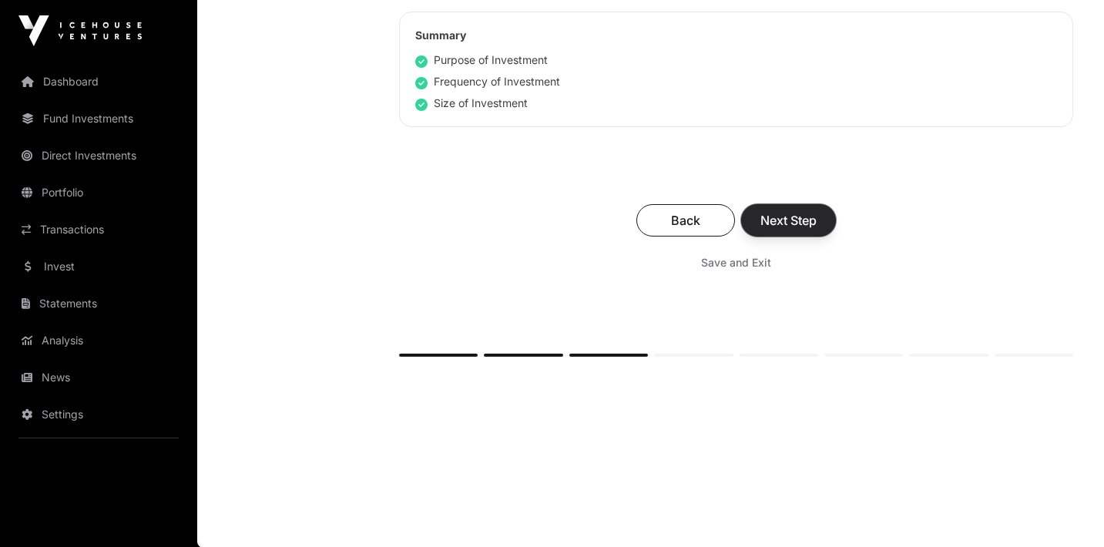
click at [778, 217] on span "Next Step" at bounding box center [788, 220] width 56 height 18
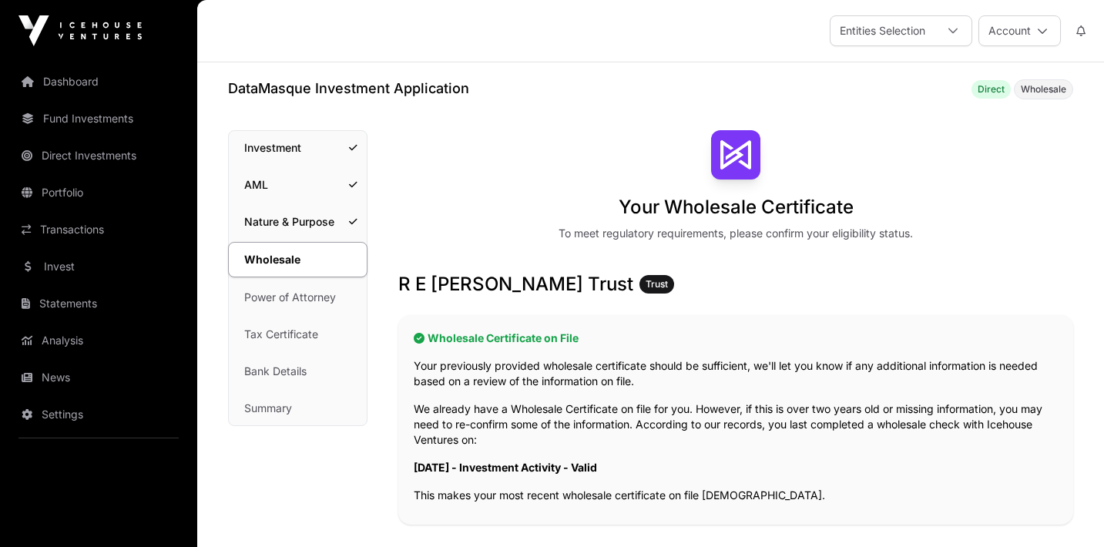
scroll to position [367, 0]
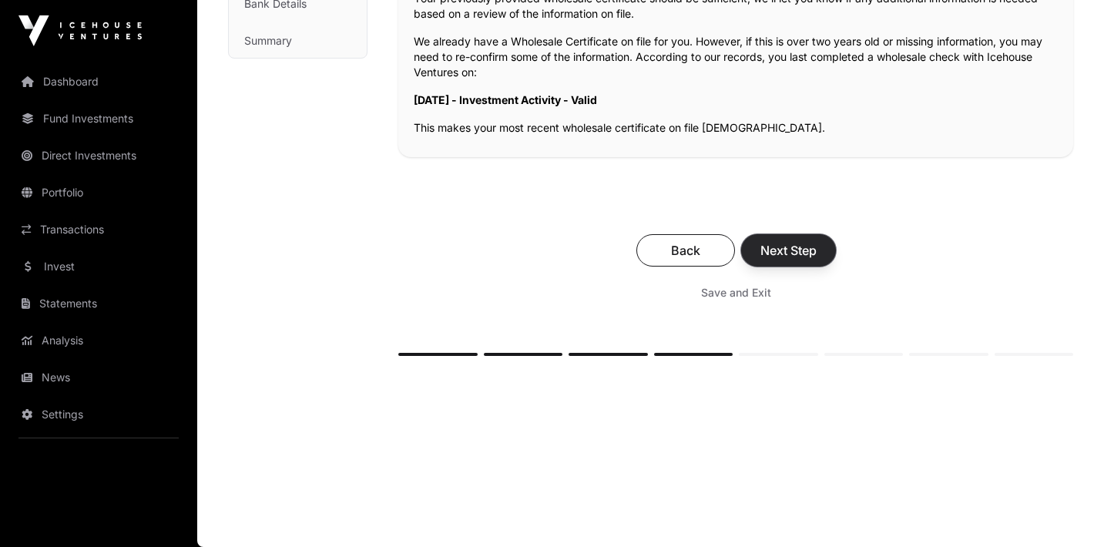
click at [793, 240] on button "Next Step" at bounding box center [788, 250] width 95 height 32
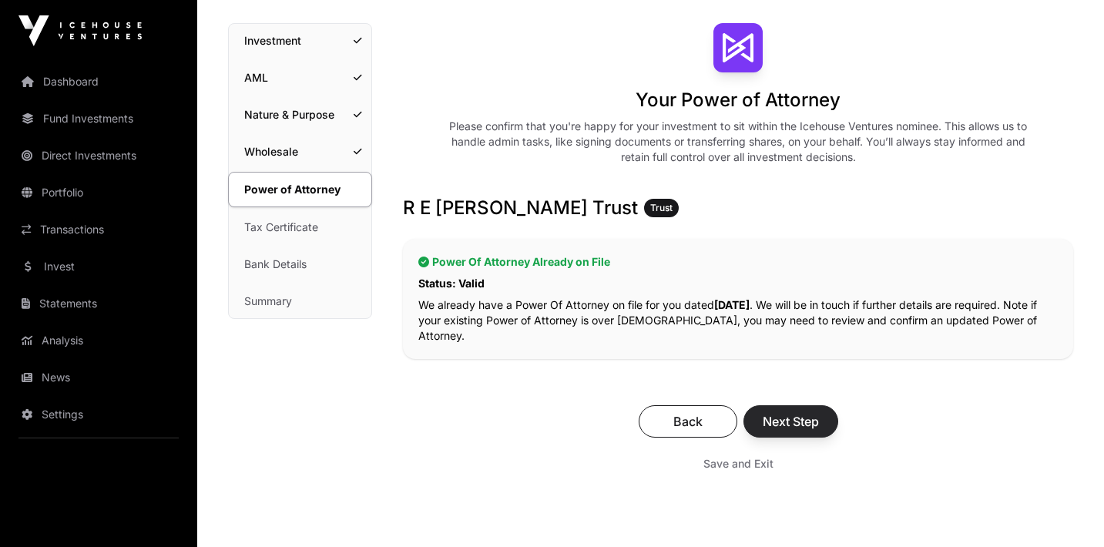
scroll to position [213, 0]
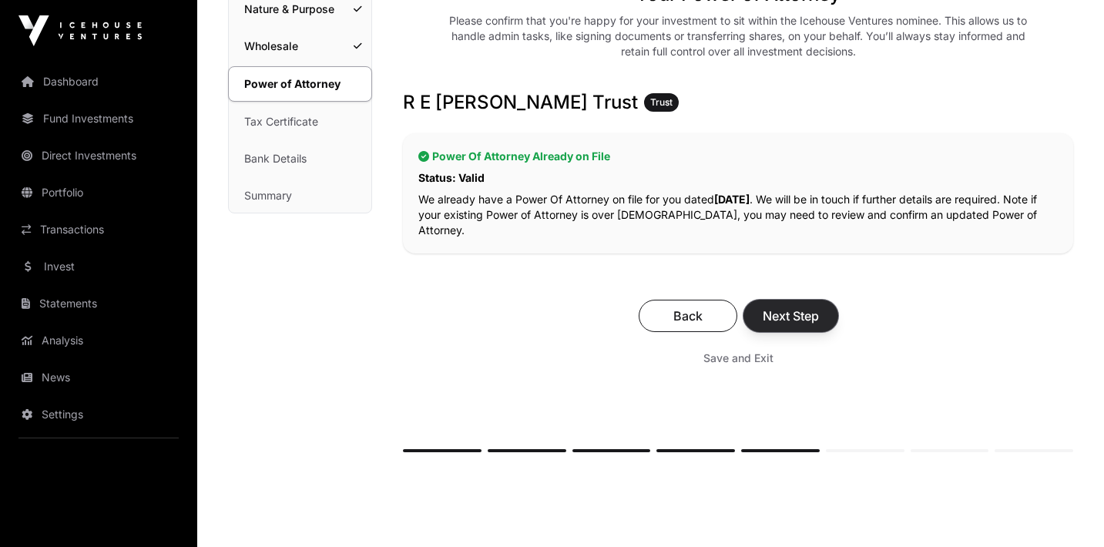
click at [780, 307] on span "Next Step" at bounding box center [791, 316] width 56 height 18
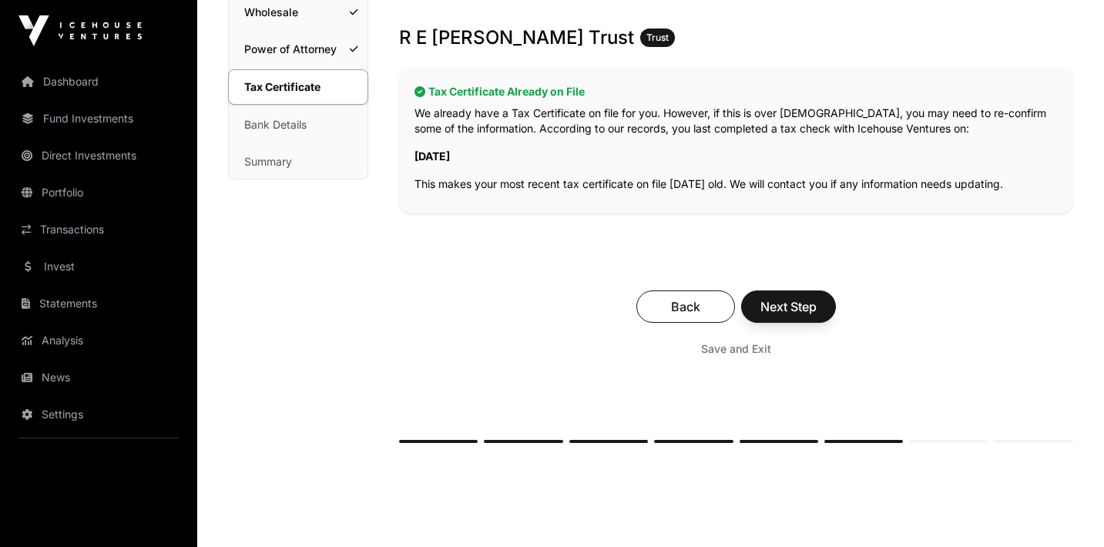
scroll to position [334, 0]
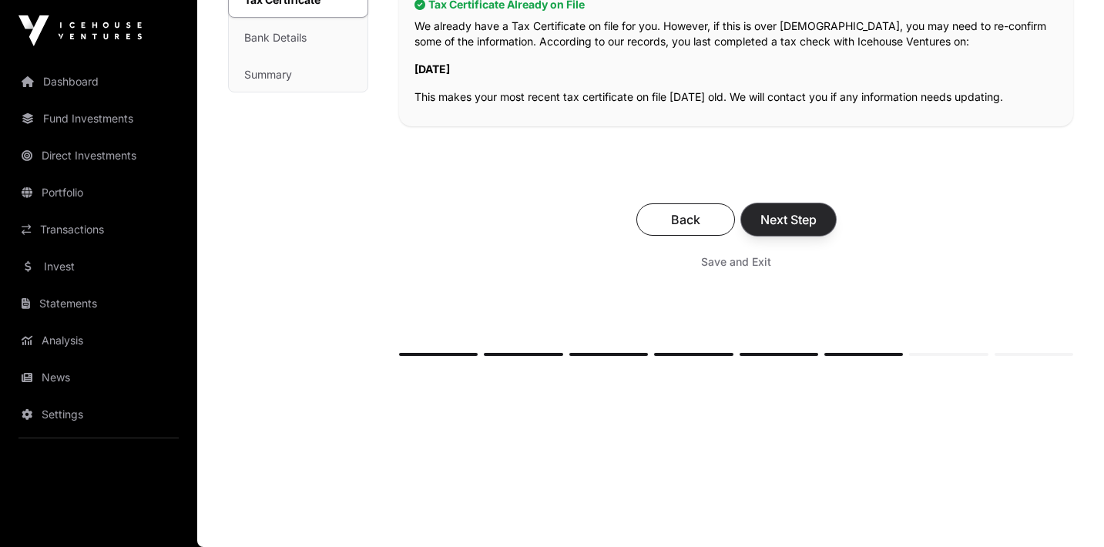
click at [783, 223] on span "Next Step" at bounding box center [788, 219] width 56 height 18
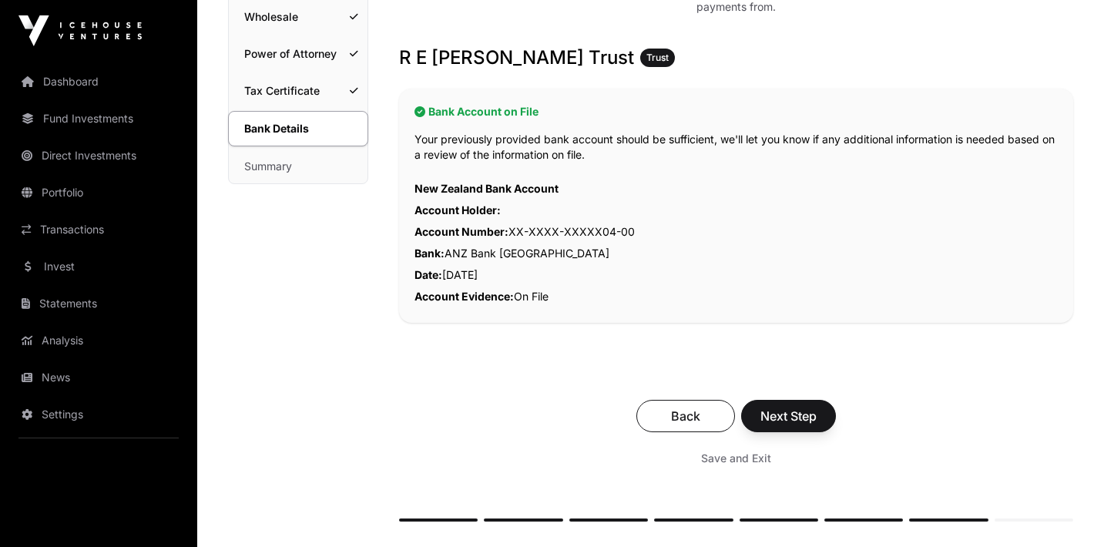
scroll to position [407, 0]
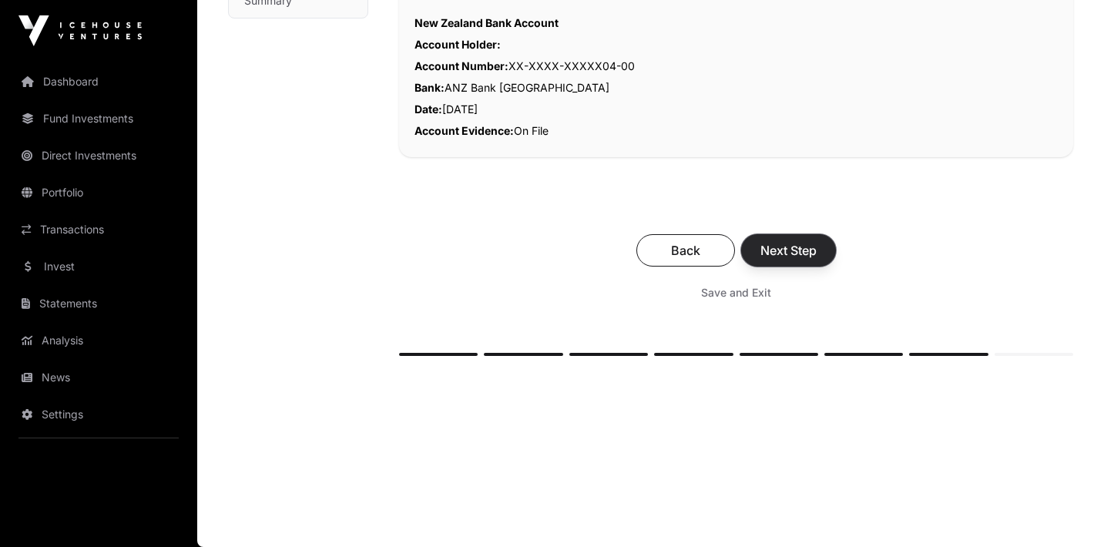
click at [785, 253] on span "Next Step" at bounding box center [788, 250] width 56 height 18
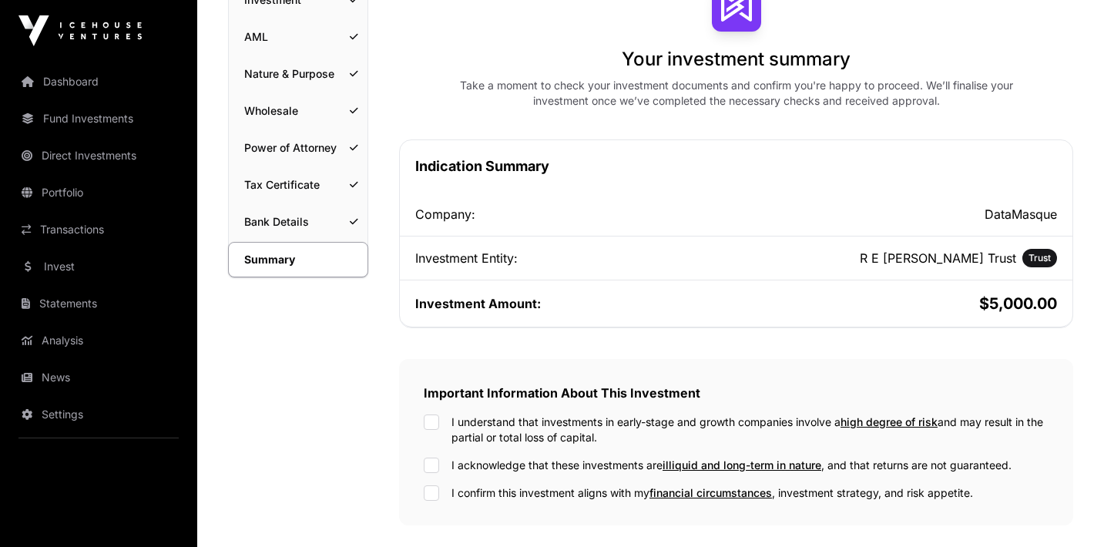
scroll to position [431, 0]
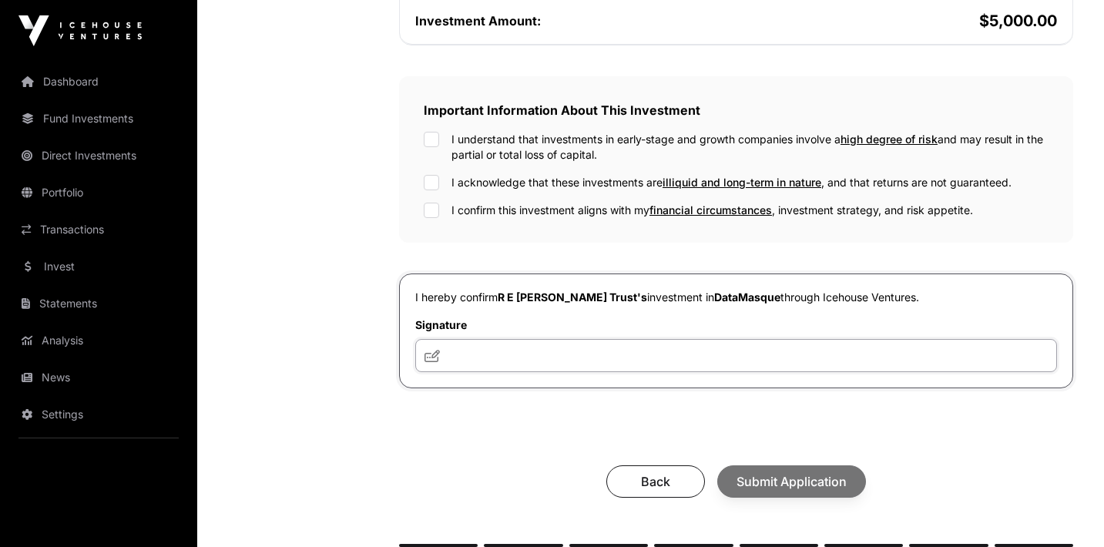
click at [722, 366] on input "text" at bounding box center [736, 355] width 642 height 33
type input "**"
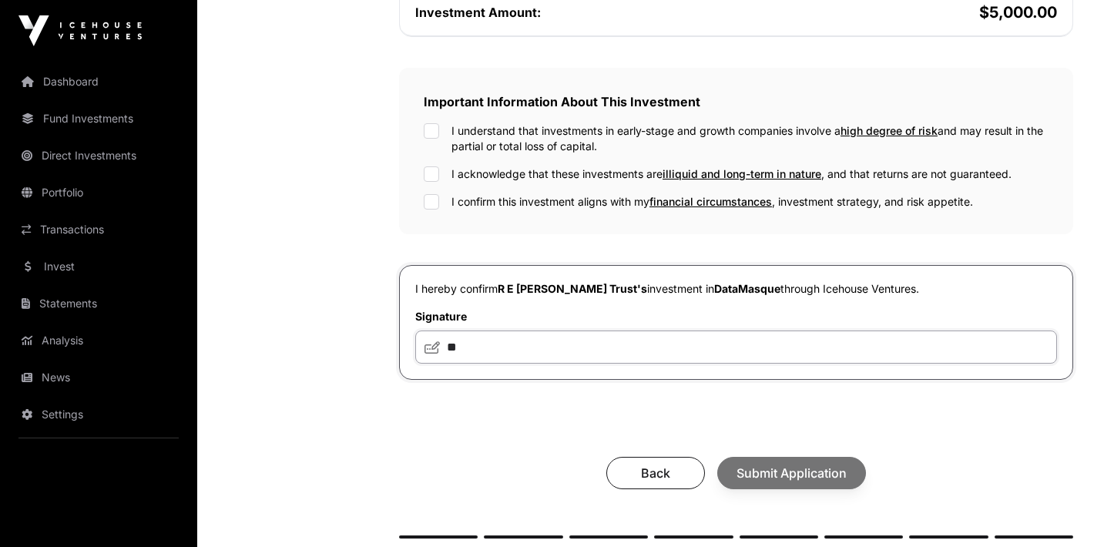
click at [722, 337] on input "**" at bounding box center [736, 346] width 642 height 33
click at [755, 471] on div "Back Submit Application" at bounding box center [735, 473] width 643 height 32
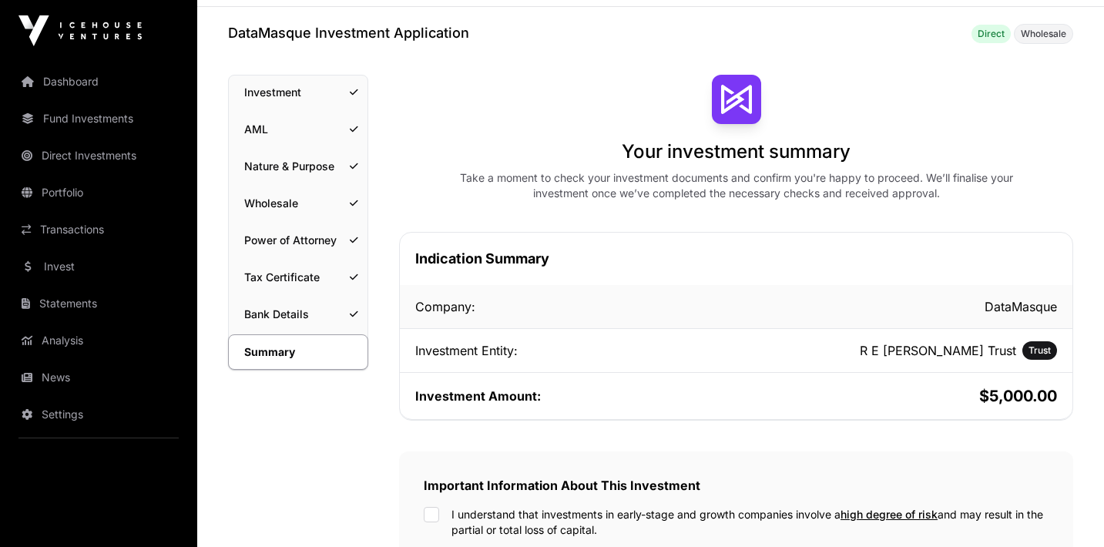
scroll to position [155, 0]
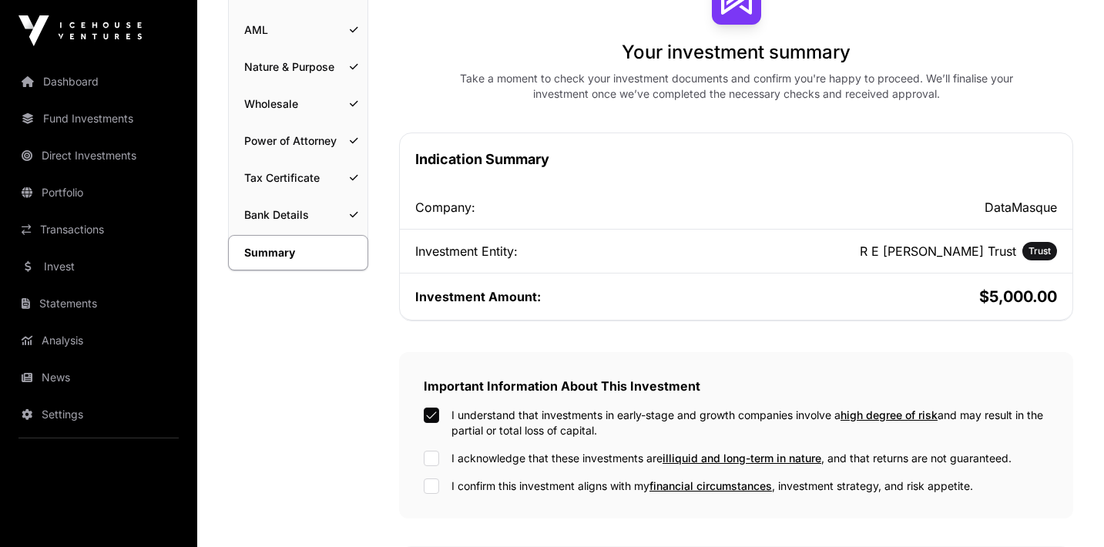
click at [429, 449] on div "I understand that investments in early-stage and growth companies involve a hig…" at bounding box center [736, 450] width 625 height 86
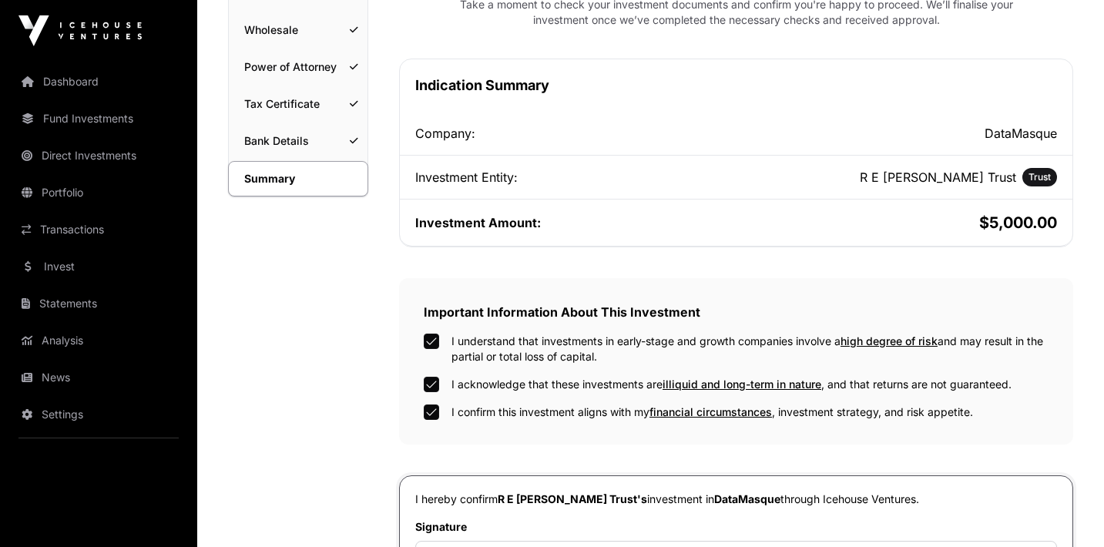
scroll to position [402, 0]
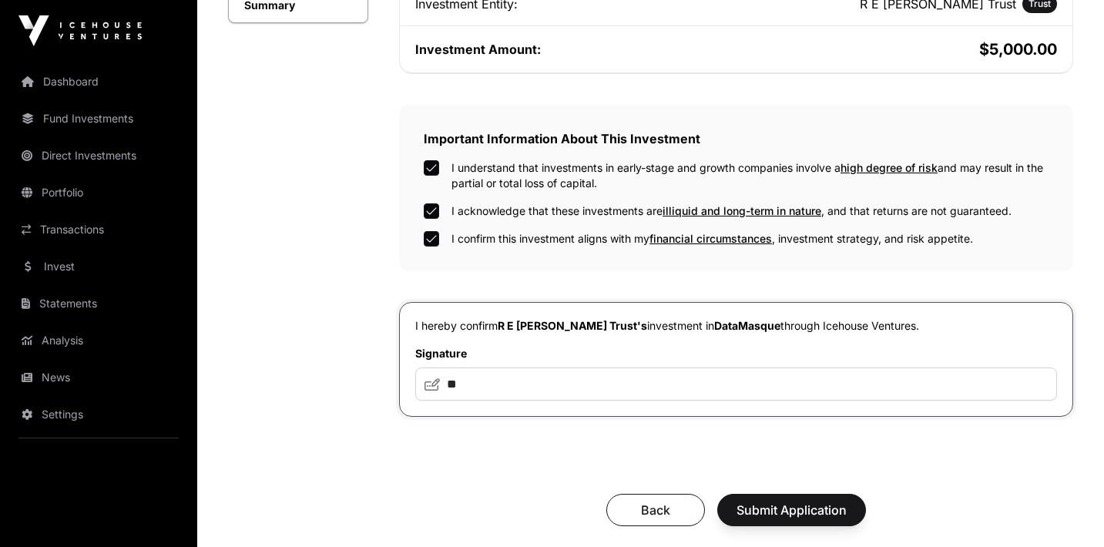
click at [780, 494] on div "Back Submit Application" at bounding box center [736, 509] width 674 height 63
click at [776, 508] on span "Submit Application" at bounding box center [791, 510] width 110 height 18
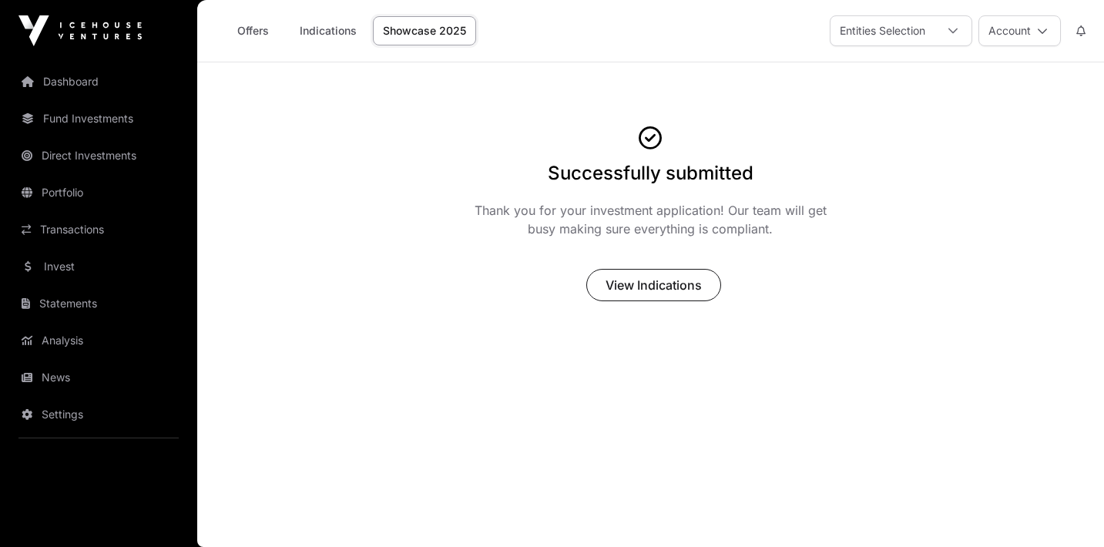
click at [409, 33] on link "Showcase 2025" at bounding box center [424, 30] width 103 height 29
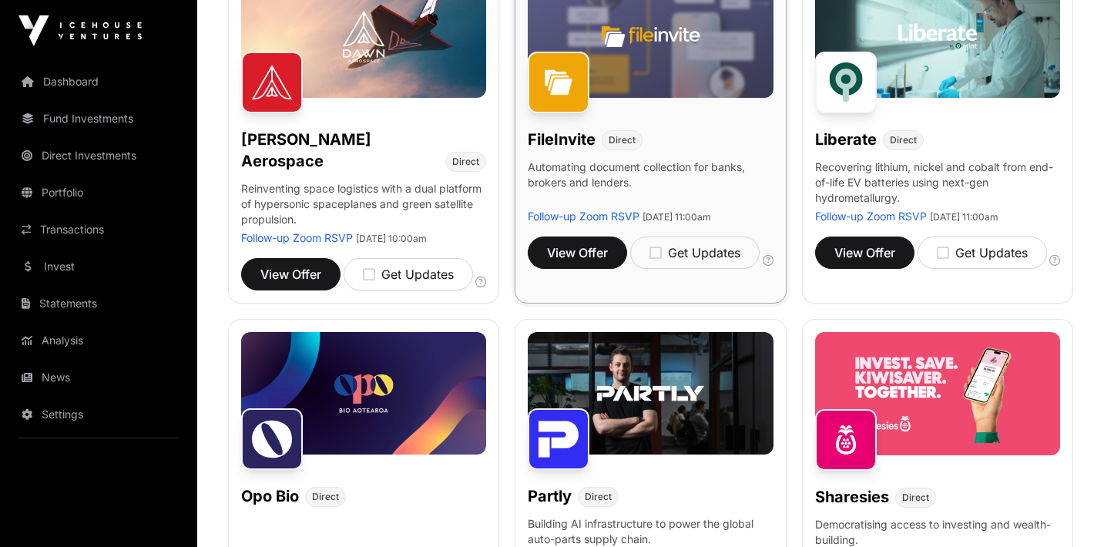
scroll to position [475, 0]
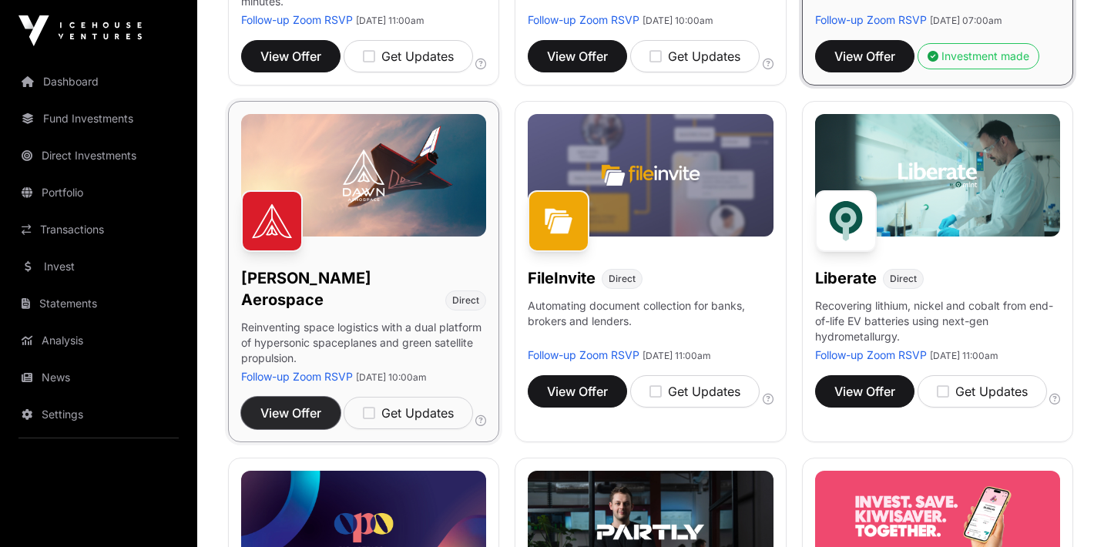
click at [293, 404] on span "View Offer" at bounding box center [290, 413] width 61 height 18
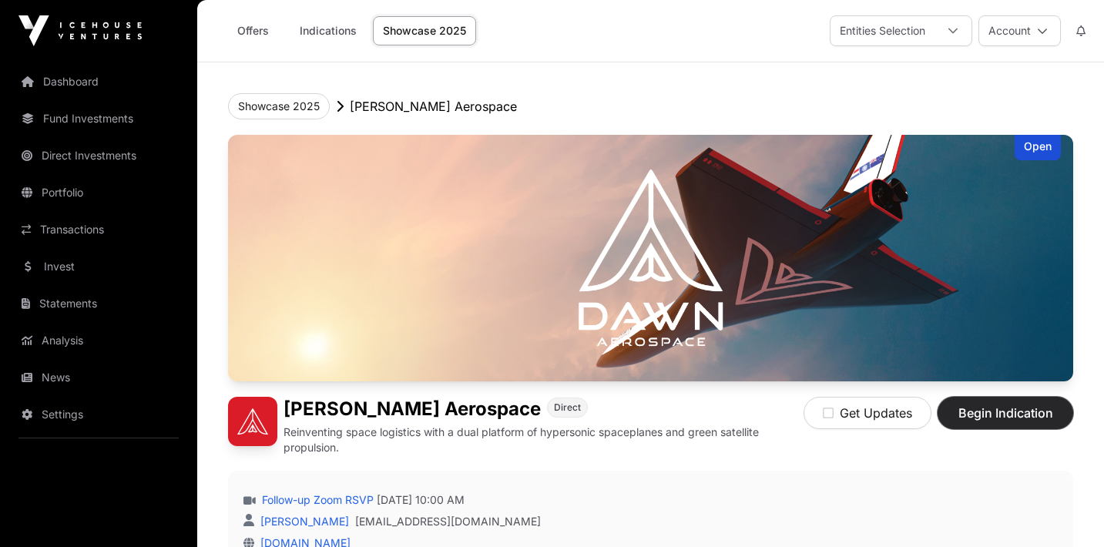
click at [963, 423] on button "Begin Indication" at bounding box center [1005, 413] width 136 height 32
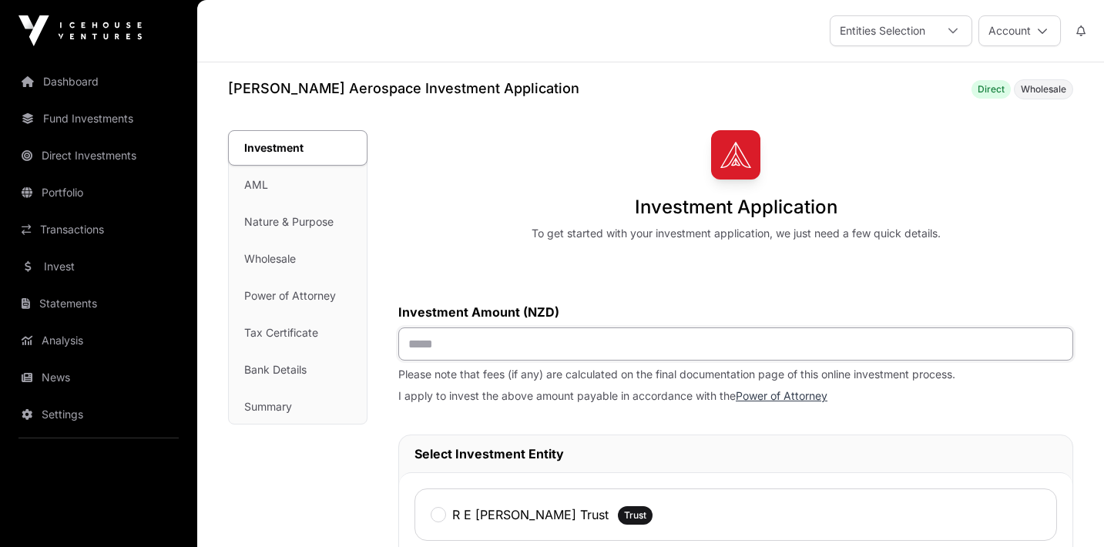
click at [640, 349] on input "text" at bounding box center [735, 343] width 675 height 33
type input "******"
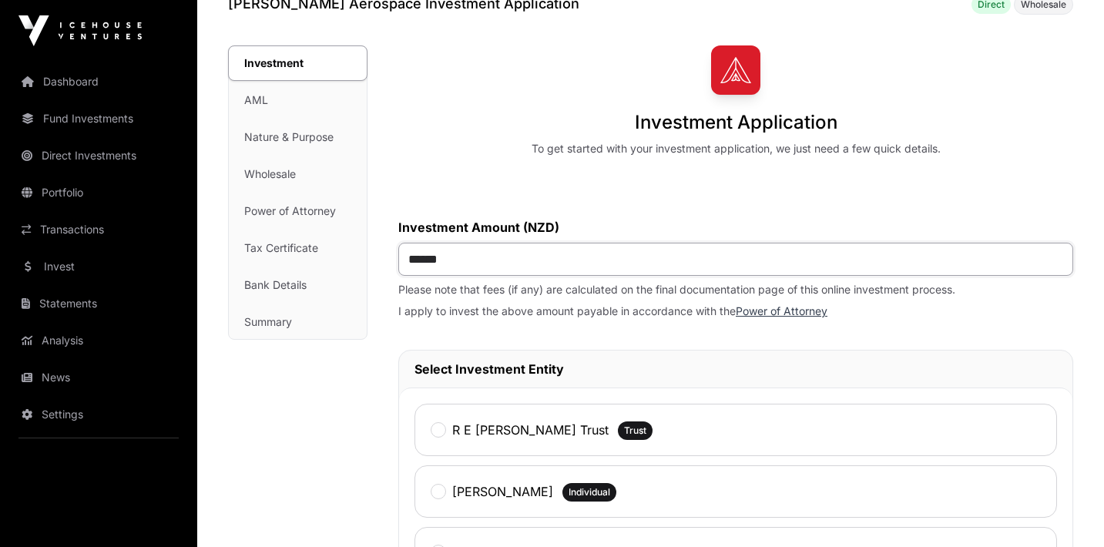
scroll to position [189, 0]
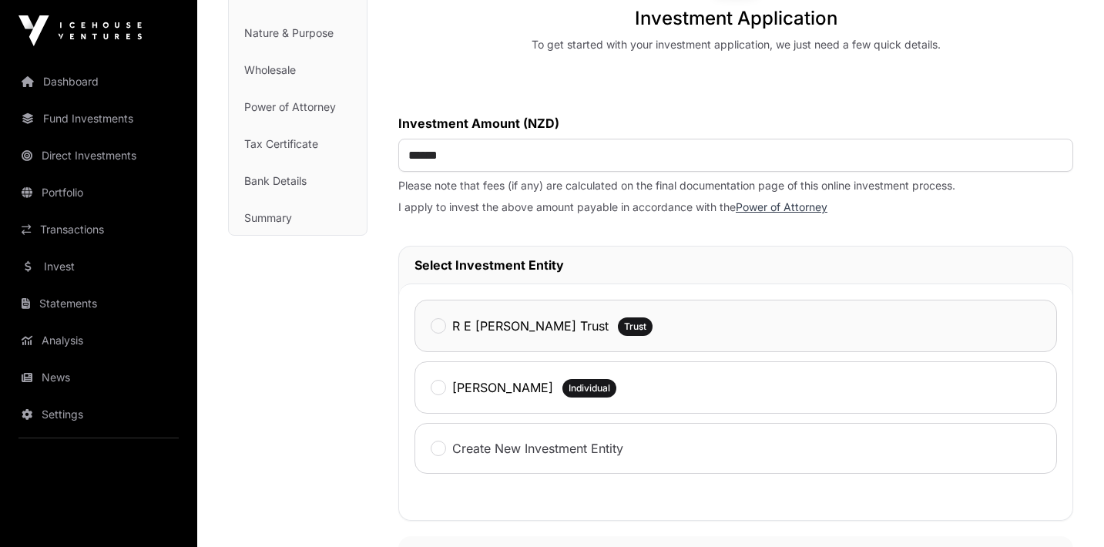
click at [495, 320] on label "R E [PERSON_NAME] Trust" at bounding box center [530, 326] width 156 height 18
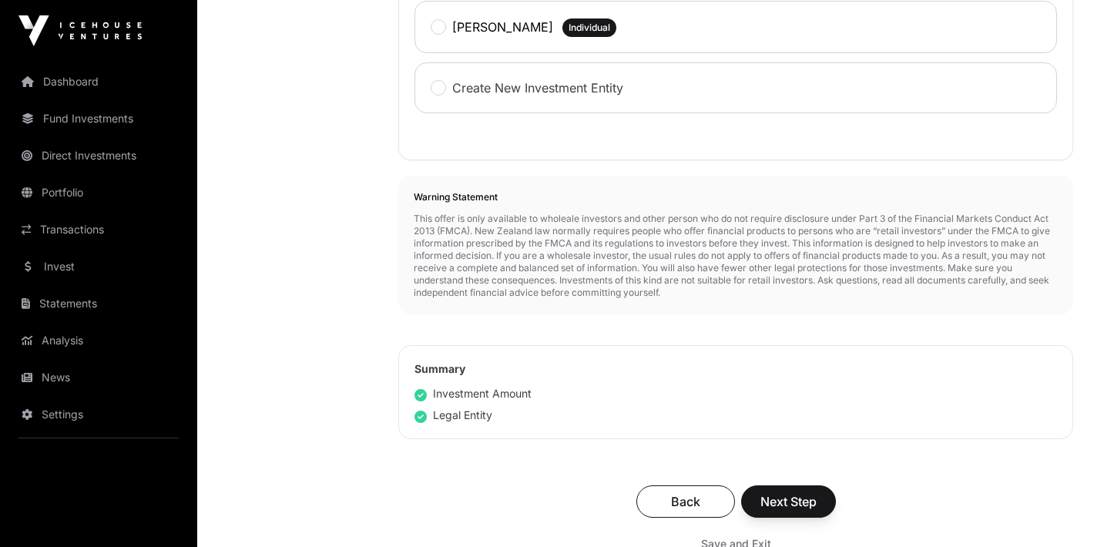
scroll to position [615, 0]
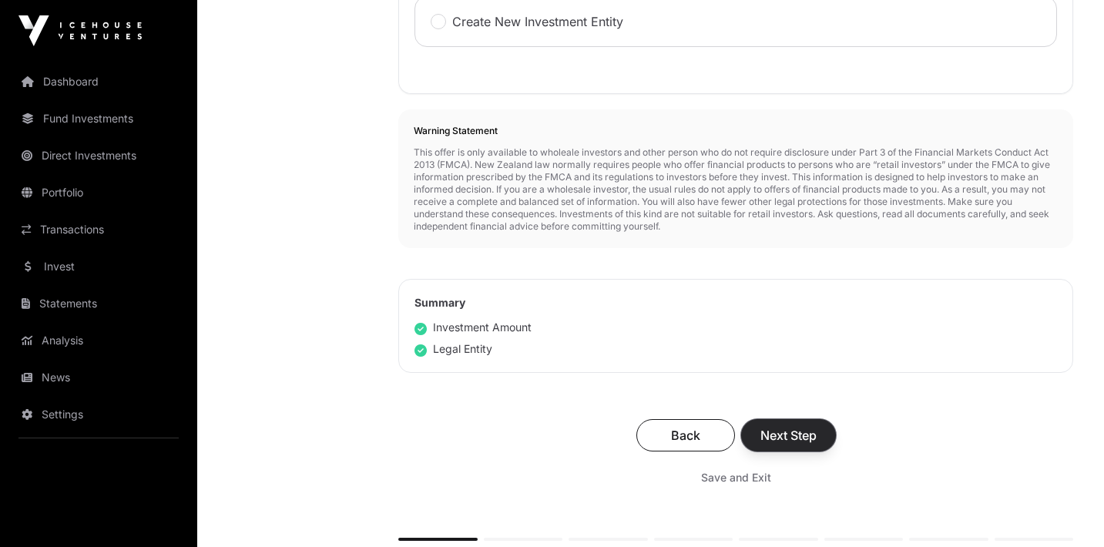
click at [773, 431] on span "Next Step" at bounding box center [788, 435] width 56 height 18
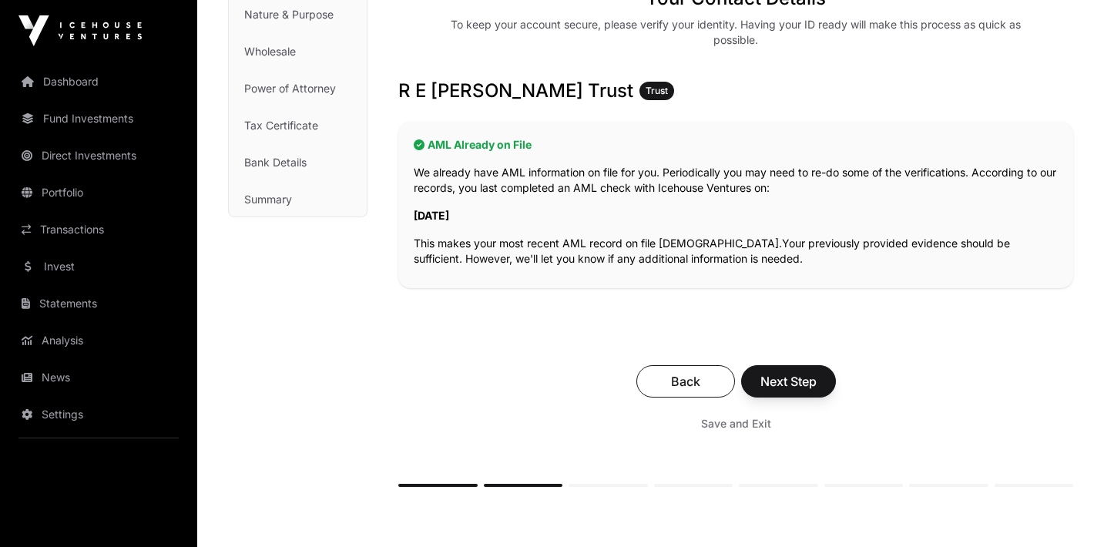
scroll to position [340, 0]
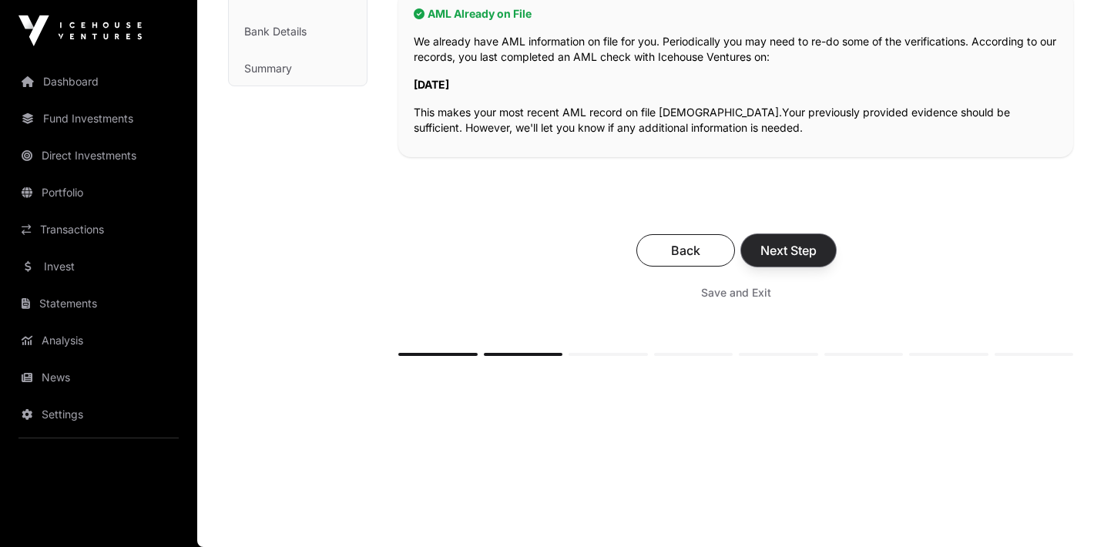
click at [776, 240] on button "Next Step" at bounding box center [788, 250] width 95 height 32
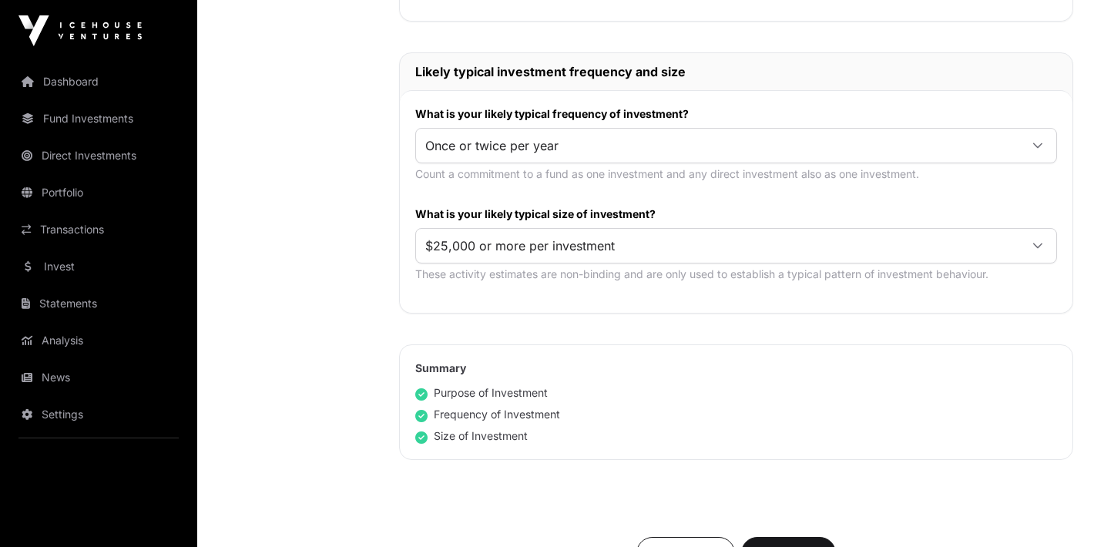
scroll to position [1078, 0]
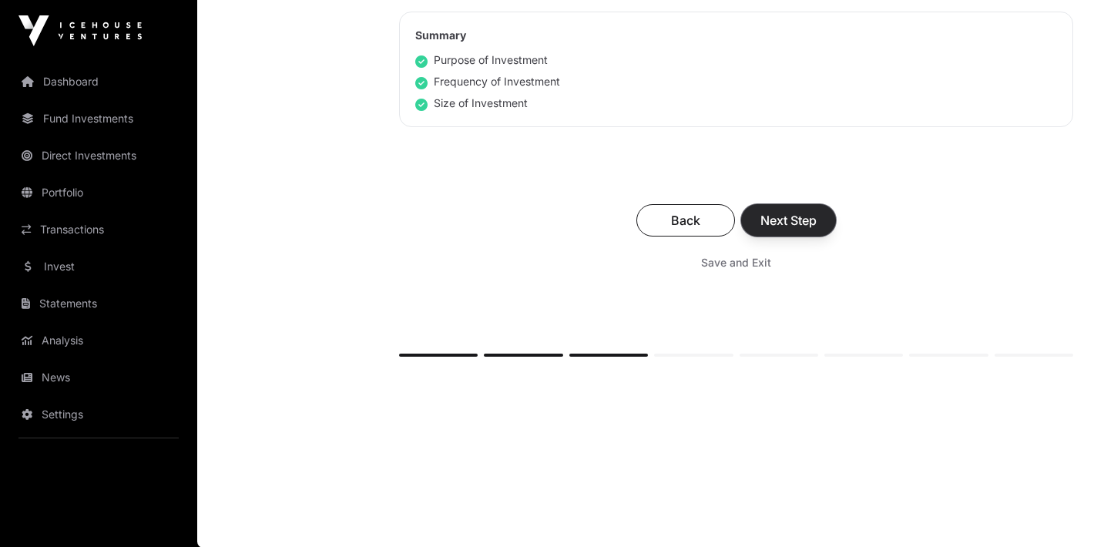
click at [769, 230] on button "Next Step" at bounding box center [788, 220] width 95 height 32
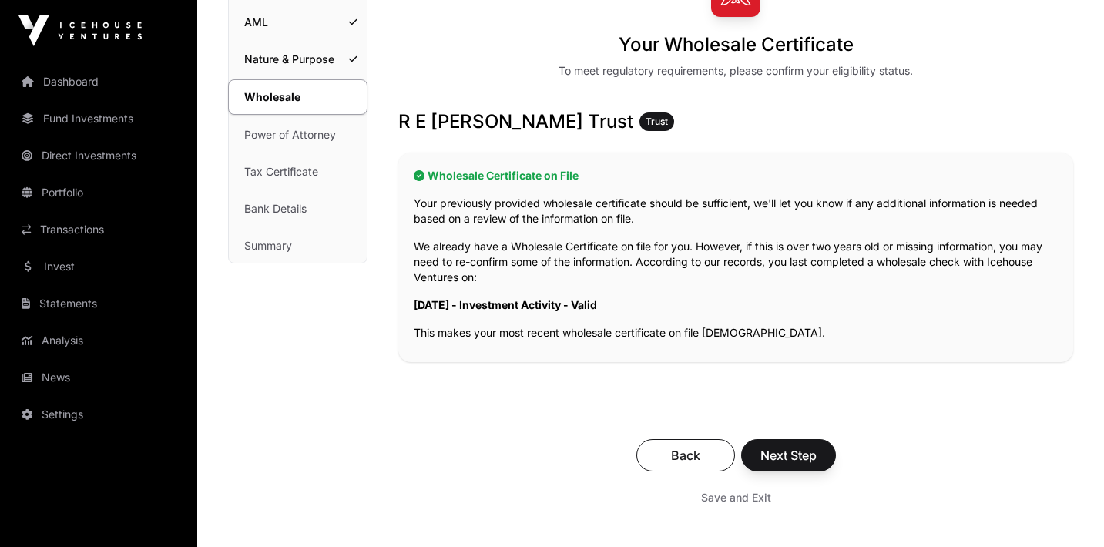
scroll to position [367, 0]
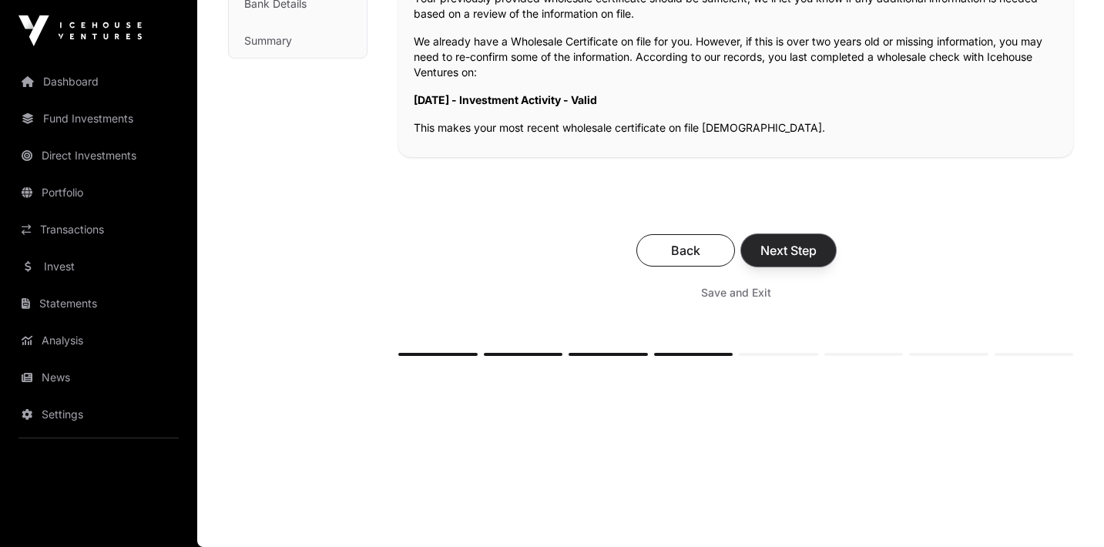
click at [786, 241] on span "Next Step" at bounding box center [788, 250] width 56 height 18
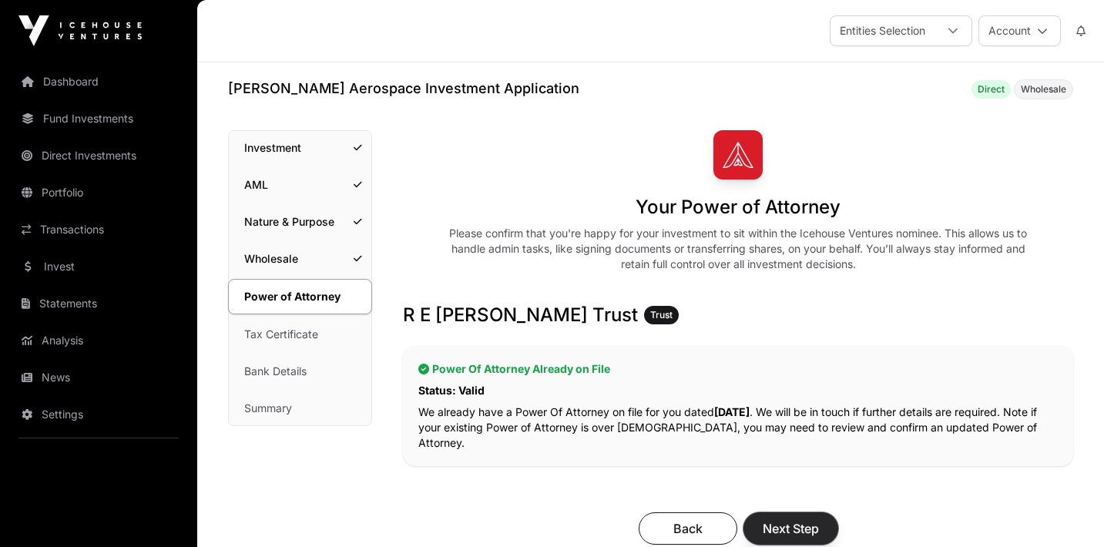
click at [759, 512] on button "Next Step" at bounding box center [790, 528] width 95 height 32
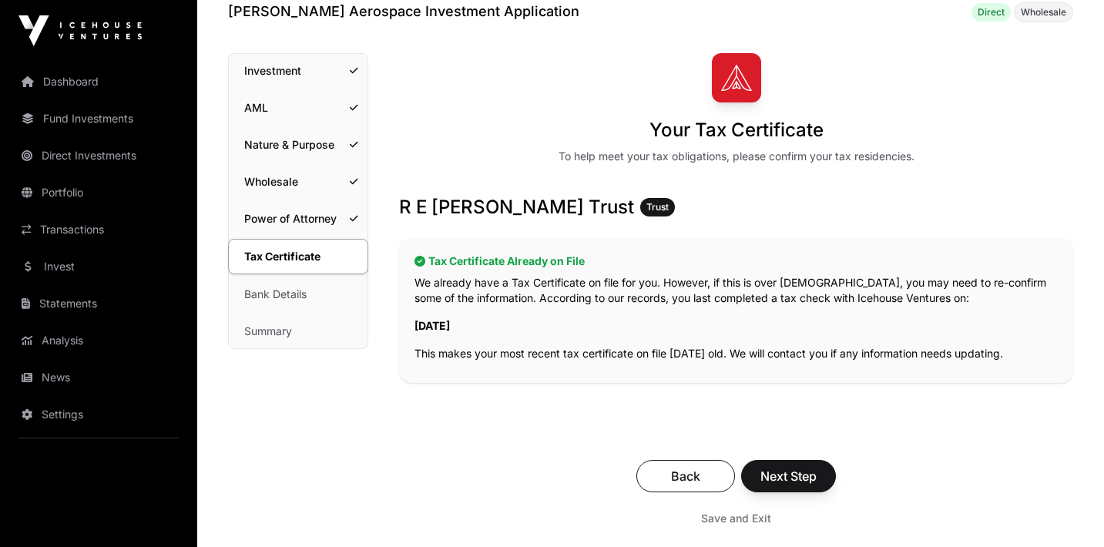
scroll to position [177, 0]
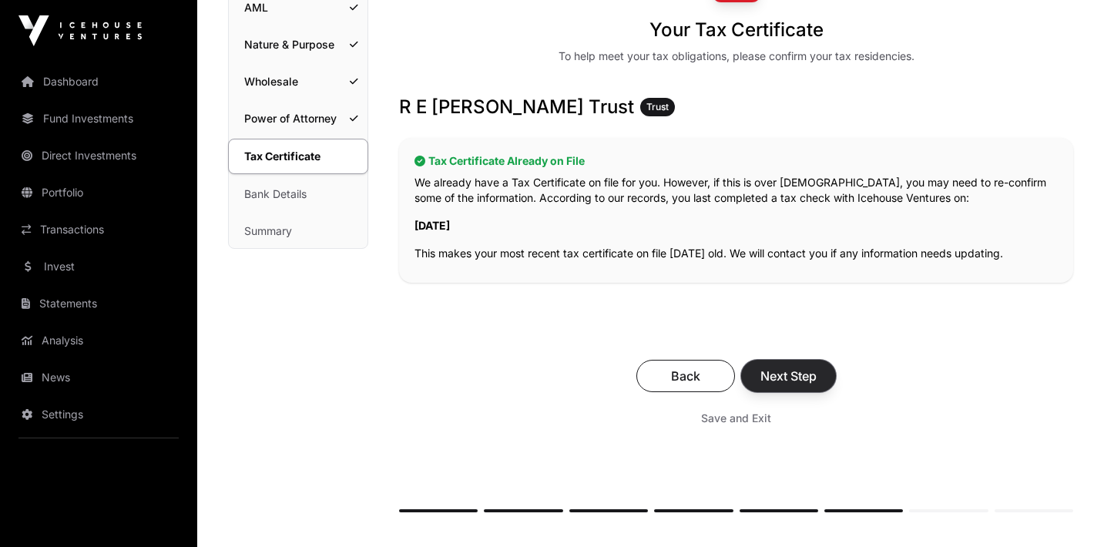
click at [773, 374] on span "Next Step" at bounding box center [788, 376] width 56 height 18
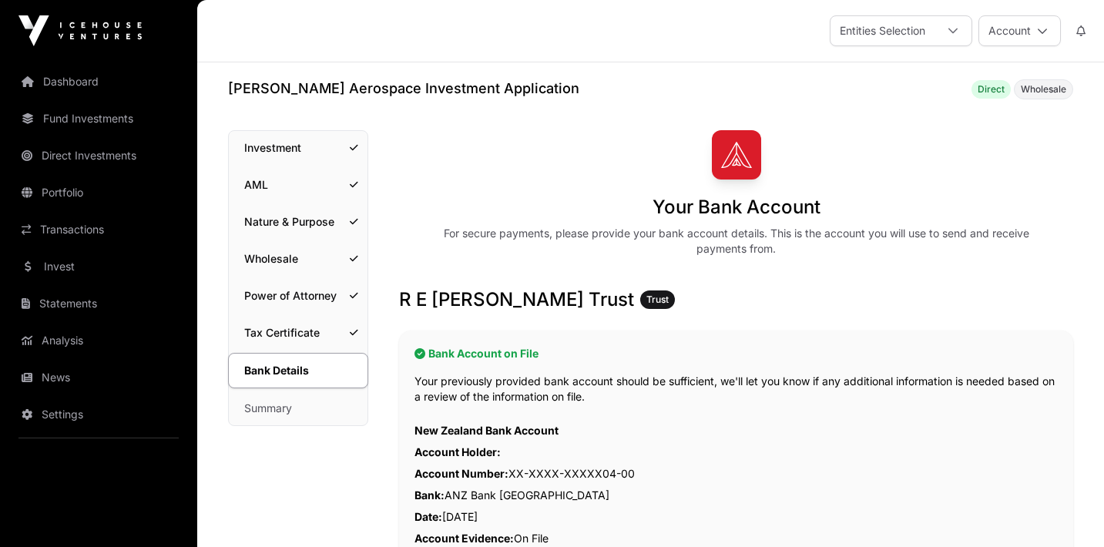
scroll to position [407, 0]
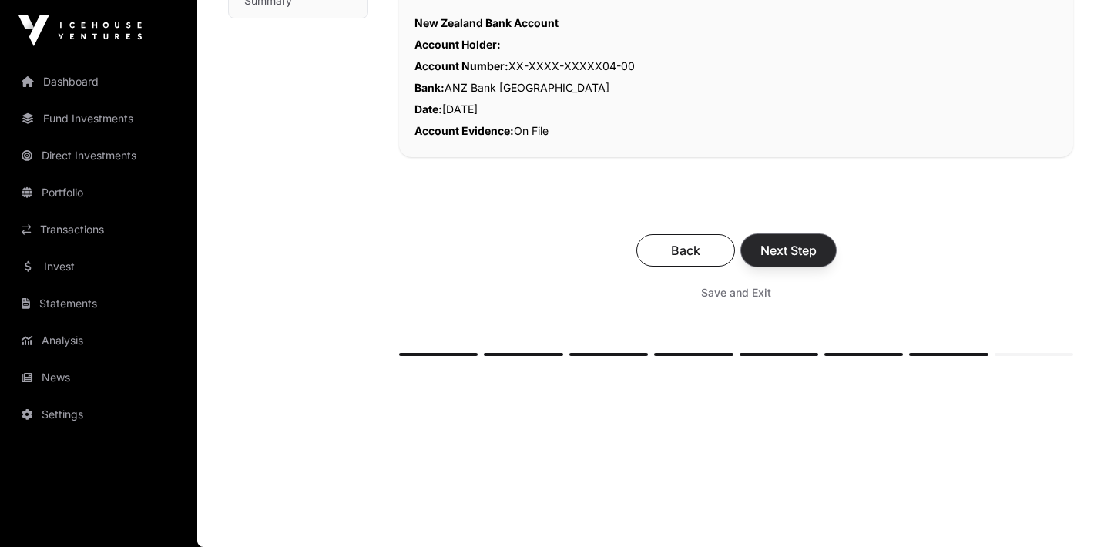
click at [789, 250] on span "Next Step" at bounding box center [788, 250] width 56 height 18
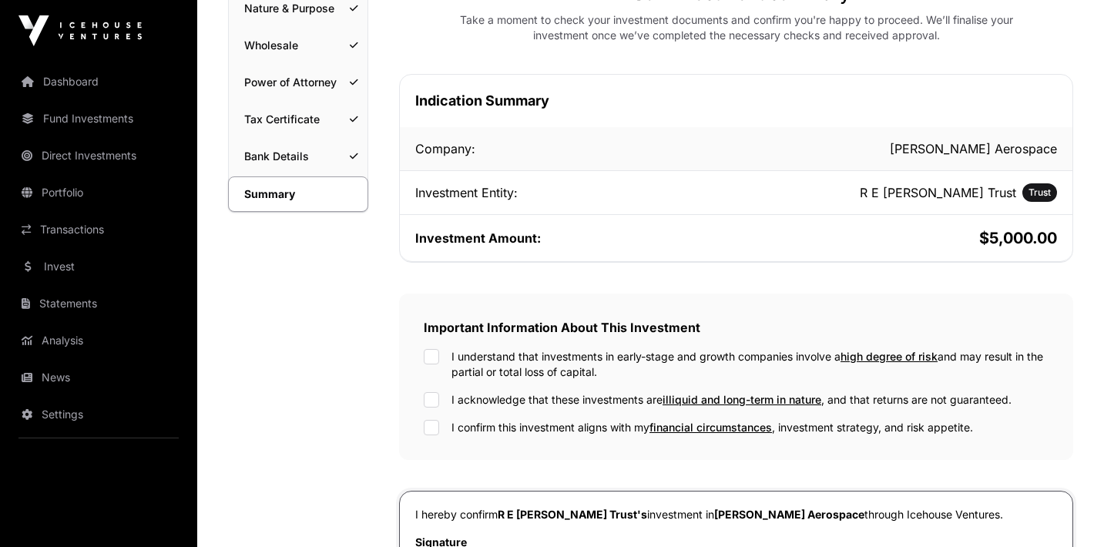
scroll to position [623, 0]
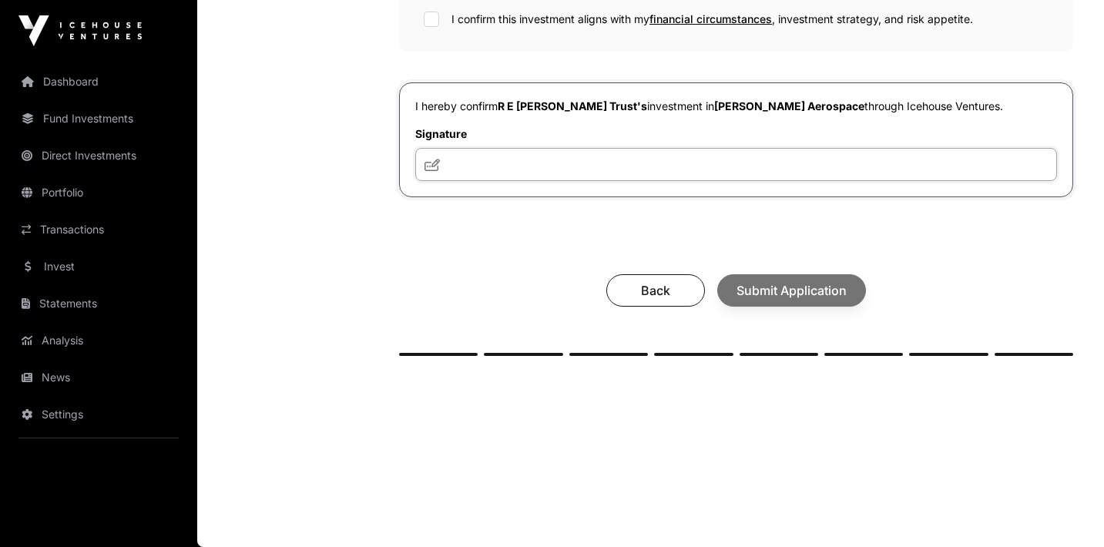
click at [672, 168] on input "text" at bounding box center [736, 164] width 642 height 33
type input "**"
click at [750, 288] on div "Back Submit Application" at bounding box center [735, 290] width 643 height 32
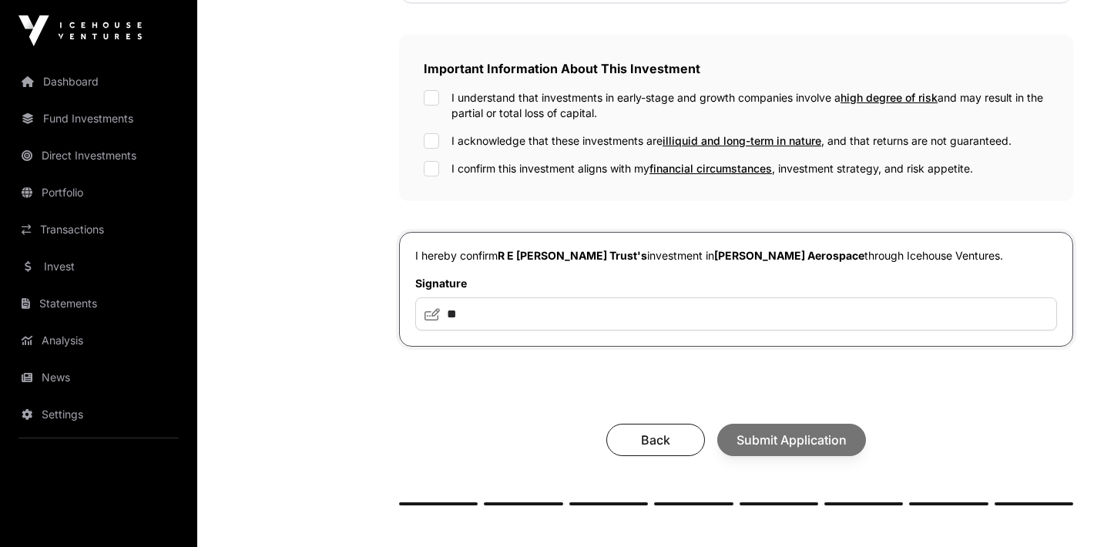
scroll to position [320, 0]
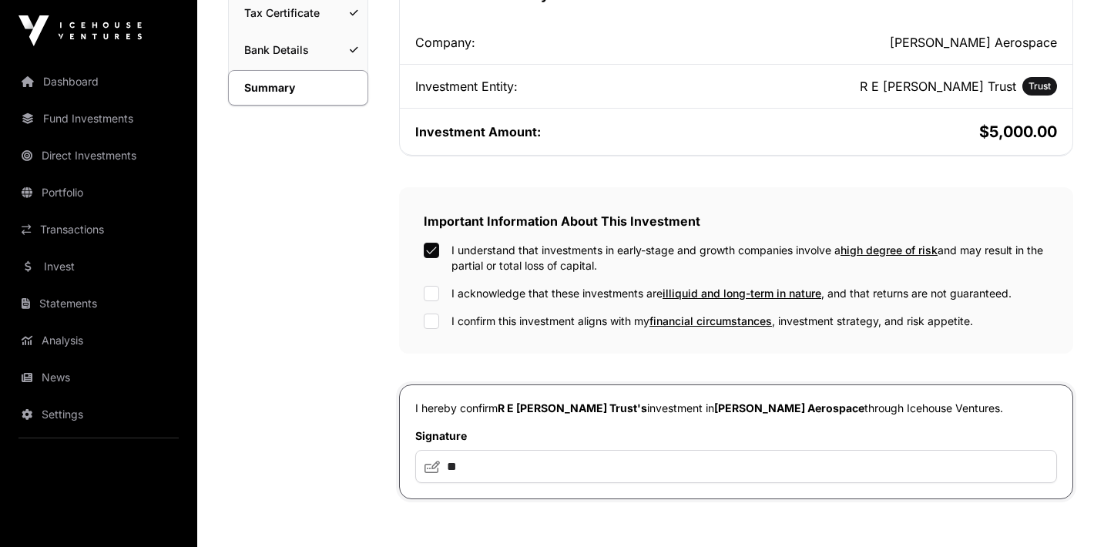
click at [426, 284] on div "I understand that investments in early-stage and growth companies involve a hig…" at bounding box center [736, 286] width 625 height 86
click at [427, 305] on div "I understand that investments in early-stage and growth companies involve a hig…" at bounding box center [736, 286] width 625 height 86
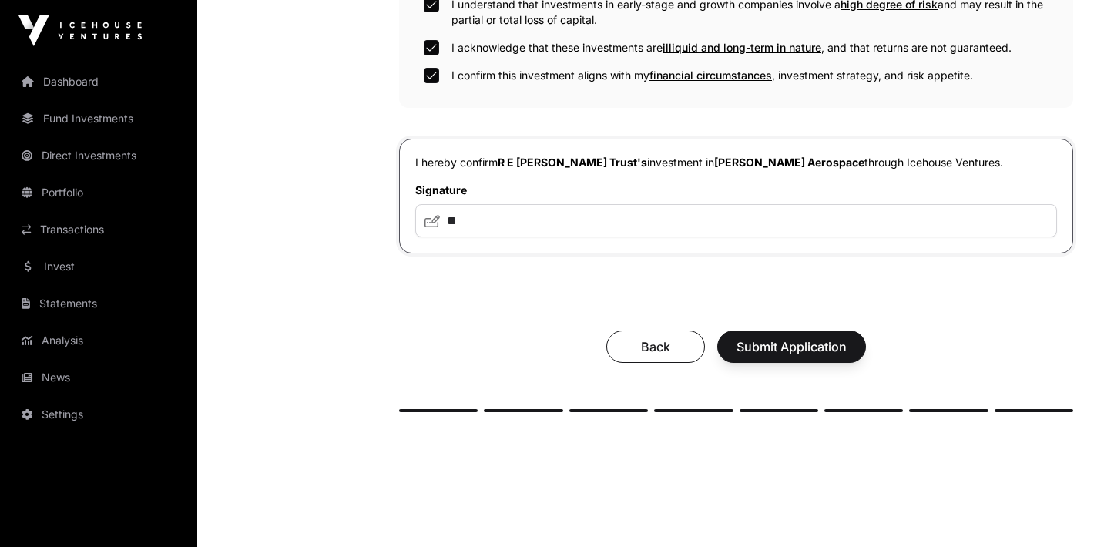
scroll to position [612, 0]
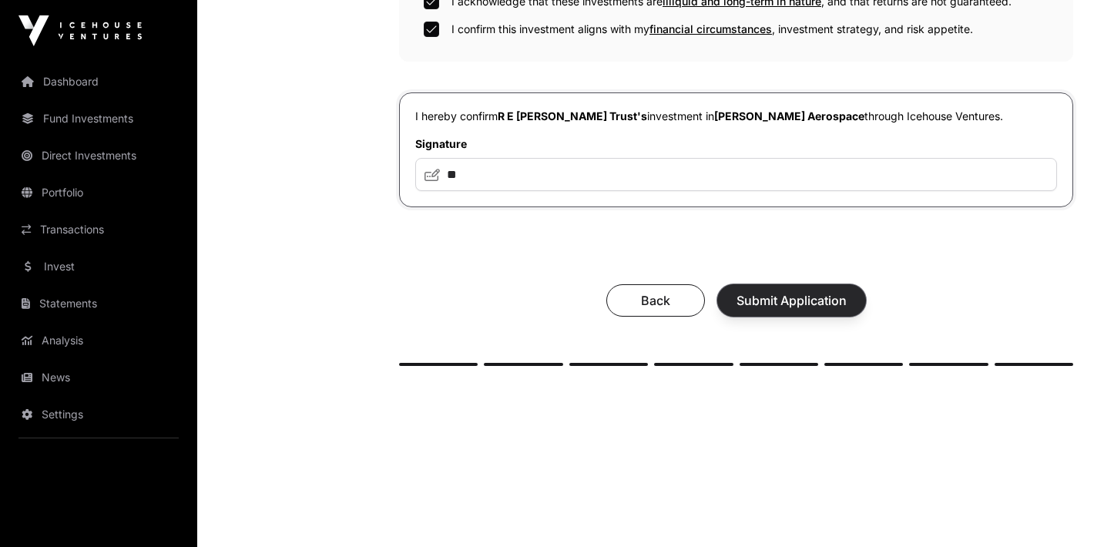
click at [765, 307] on span "Submit Application" at bounding box center [791, 300] width 110 height 18
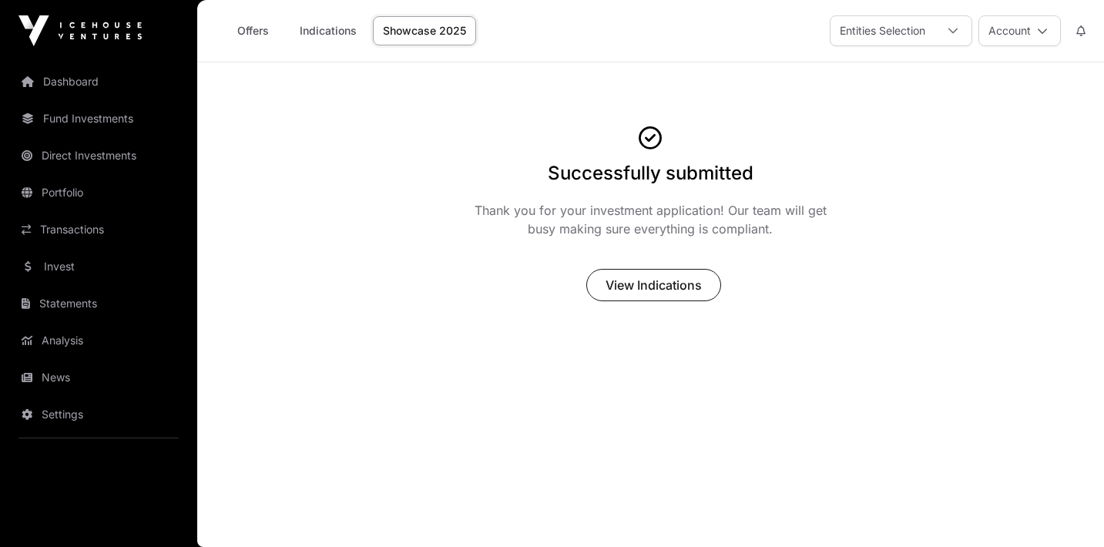
click at [377, 37] on link "Showcase 2025" at bounding box center [424, 30] width 103 height 29
click at [413, 32] on link "Showcase 2025" at bounding box center [424, 30] width 103 height 29
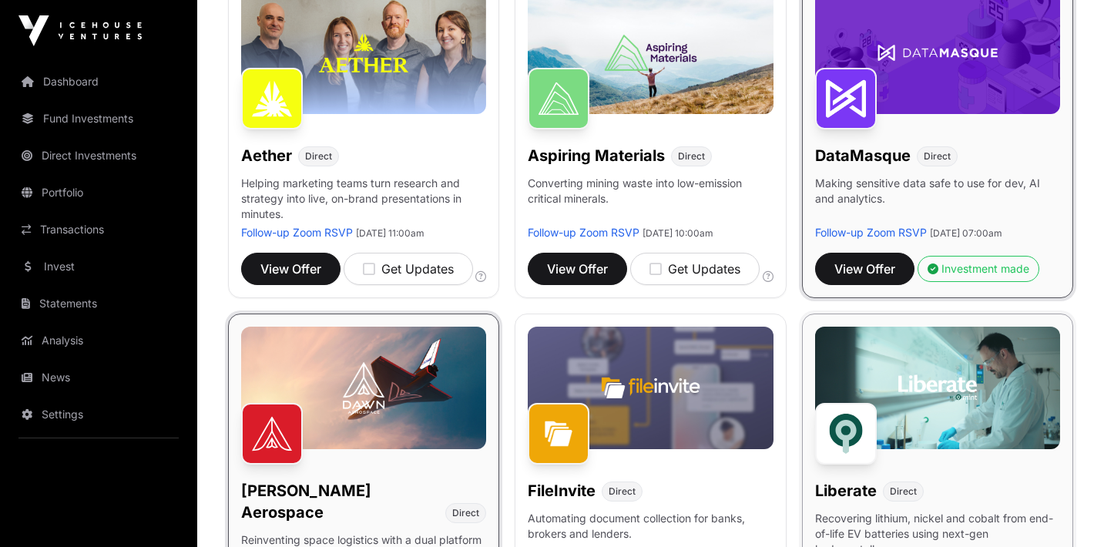
scroll to position [180, 0]
